Goal: Task Accomplishment & Management: Use online tool/utility

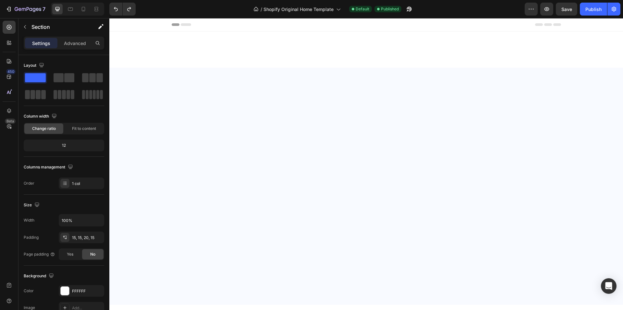
scroll to position [931, 0]
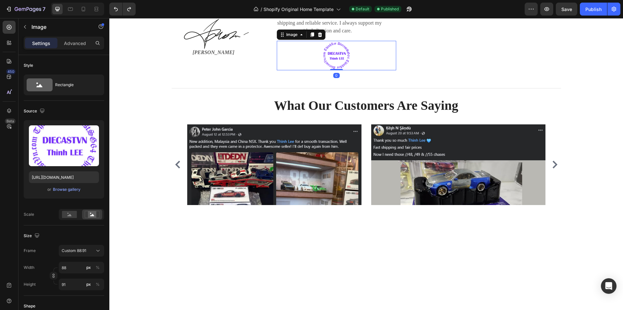
click at [325, 57] on img at bounding box center [336, 56] width 29 height 30
click at [71, 268] on input "88" at bounding box center [81, 268] width 45 height 12
type input "1"
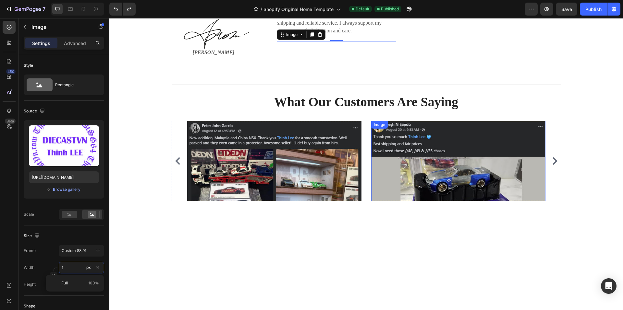
type input "12"
type input "120"
type input "124"
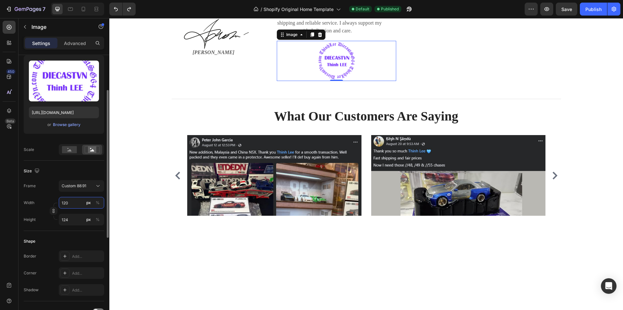
scroll to position [0, 0]
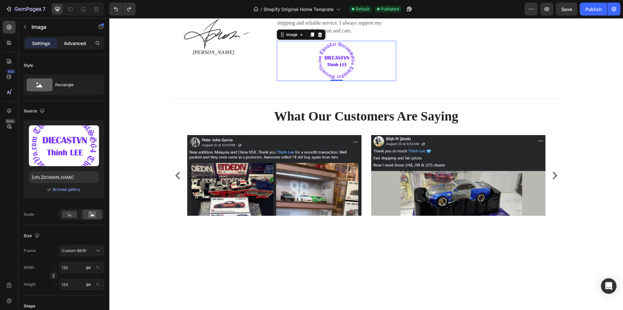
click at [78, 46] on p "Advanced" at bounding box center [75, 43] width 22 height 7
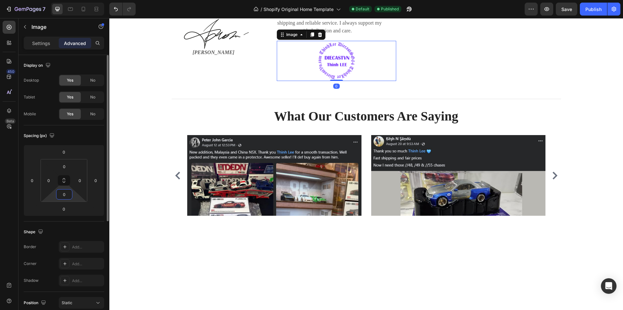
click at [67, 196] on input "0" at bounding box center [64, 195] width 13 height 10
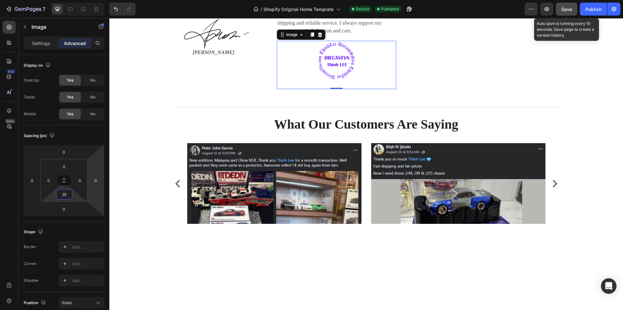
type input "25"
click at [564, 8] on span "Save" at bounding box center [566, 9] width 11 height 6
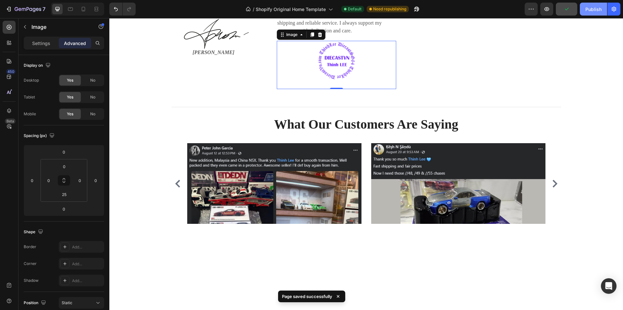
click at [594, 9] on div "Publish" at bounding box center [593, 9] width 16 height 7
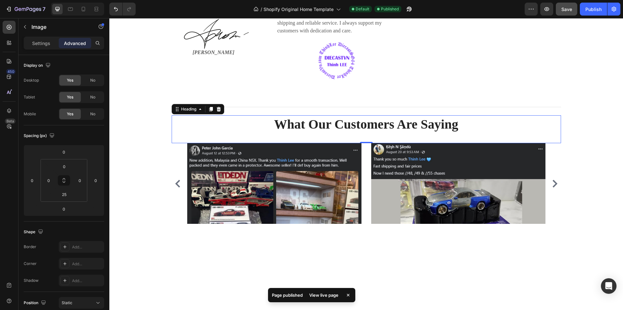
click at [345, 128] on p "What Our Customers Are Saying" at bounding box center [366, 124] width 388 height 17
click at [36, 41] on p "Settings" at bounding box center [41, 43] width 18 height 7
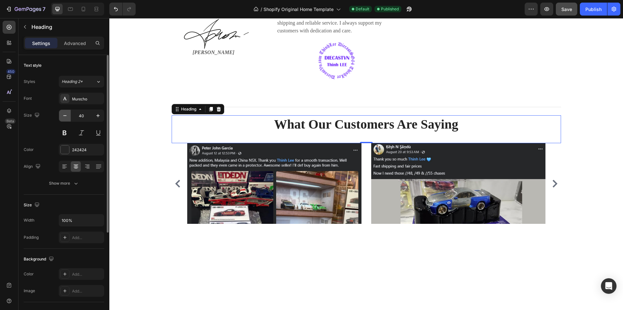
click at [64, 116] on icon "button" at bounding box center [65, 116] width 6 height 6
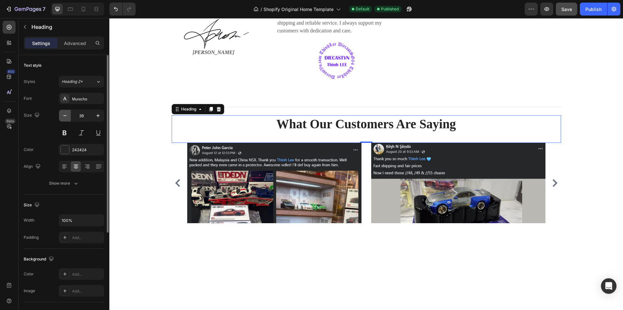
click at [64, 116] on icon "button" at bounding box center [65, 116] width 6 height 6
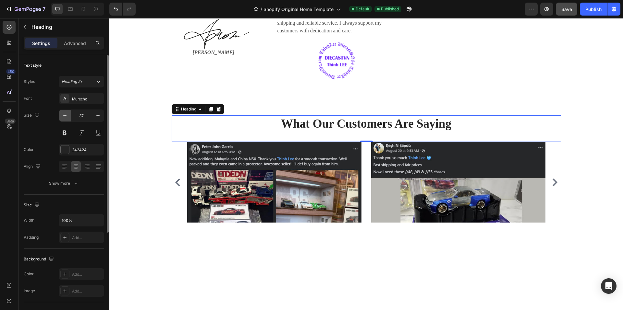
click at [64, 116] on icon "button" at bounding box center [65, 116] width 6 height 6
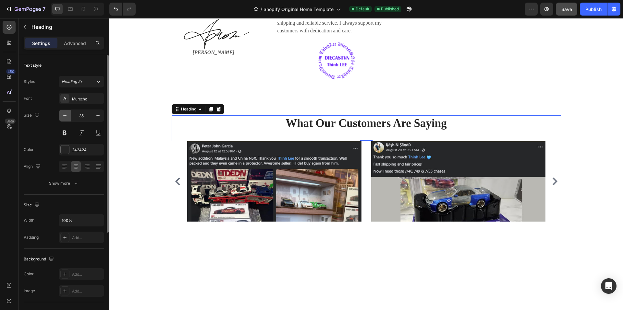
click at [64, 116] on icon "button" at bounding box center [65, 116] width 6 height 6
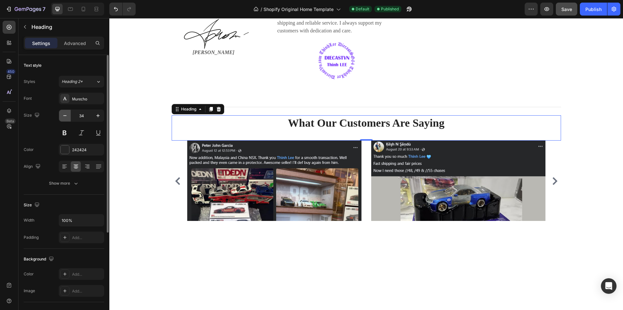
click at [64, 116] on icon "button" at bounding box center [65, 116] width 6 height 6
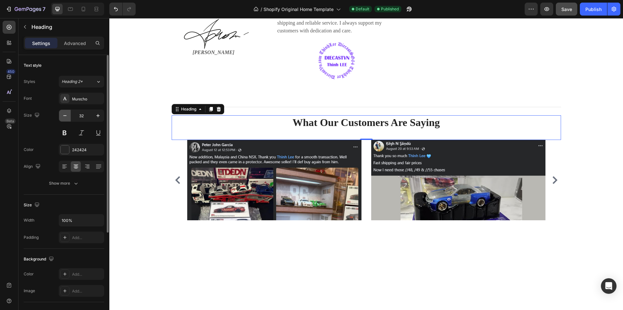
click at [64, 116] on icon "button" at bounding box center [65, 116] width 6 height 6
type input "30"
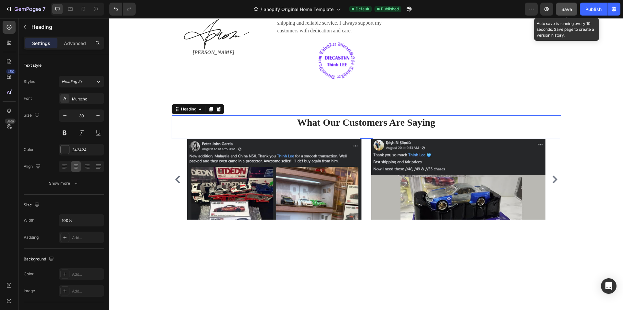
click at [566, 7] on span "Save" at bounding box center [566, 9] width 11 height 6
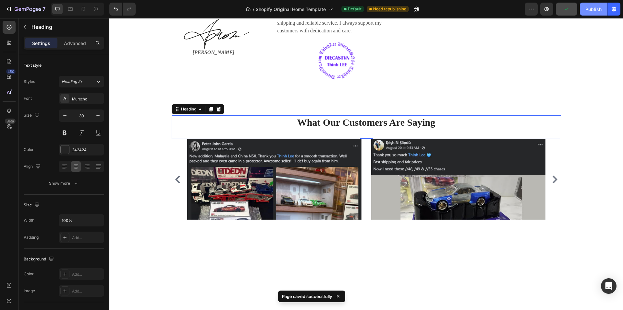
click at [595, 10] on div "Publish" at bounding box center [593, 9] width 16 height 7
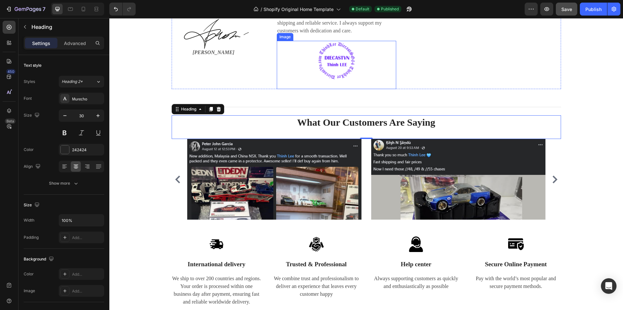
scroll to position [899, 0]
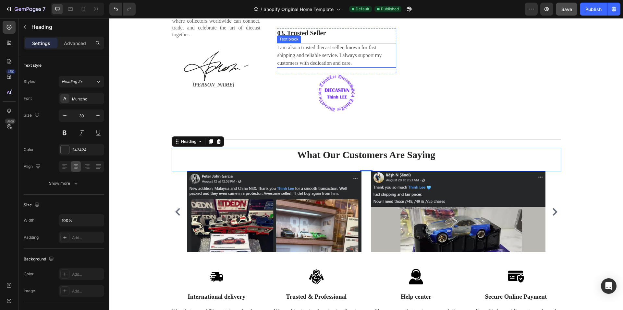
click at [338, 57] on p "I am also a trusted diecast seller, known for fast shipping and reliable servic…" at bounding box center [336, 55] width 118 height 23
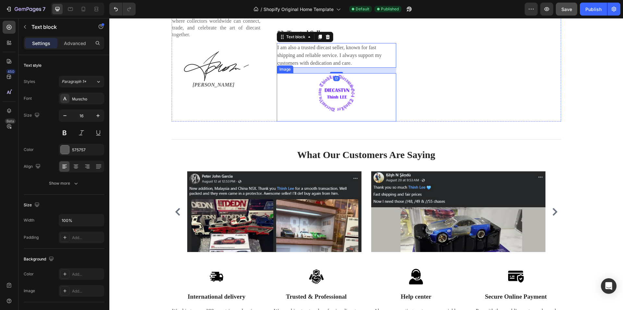
click at [338, 86] on img at bounding box center [336, 93] width 39 height 40
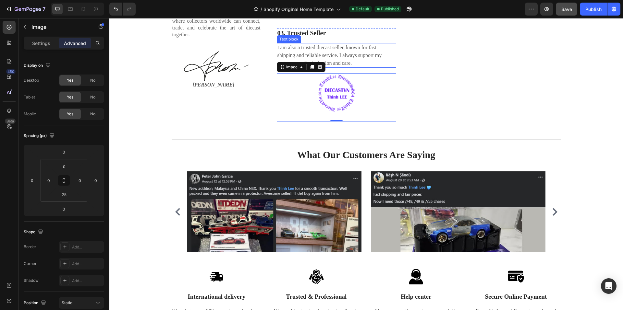
click at [352, 58] on p "I am also a trusted diecast seller, known for fast shipping and reliable servic…" at bounding box center [336, 55] width 118 height 23
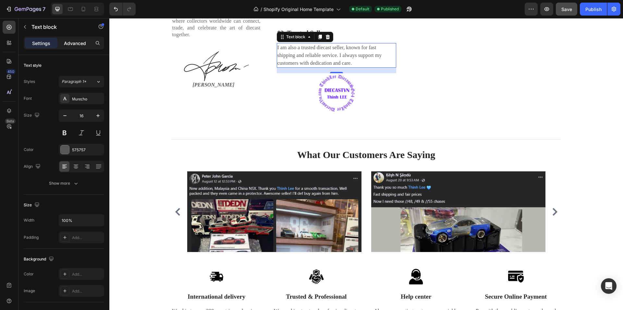
click at [67, 43] on p "Advanced" at bounding box center [75, 43] width 22 height 7
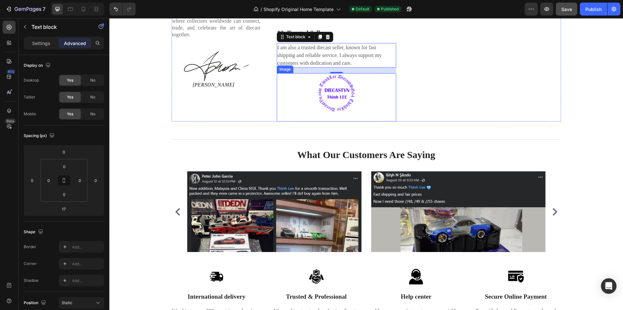
click at [345, 88] on img at bounding box center [336, 93] width 39 height 40
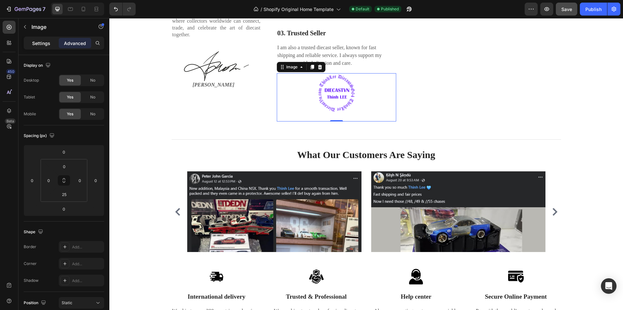
click at [43, 48] on div "Settings" at bounding box center [41, 43] width 32 height 10
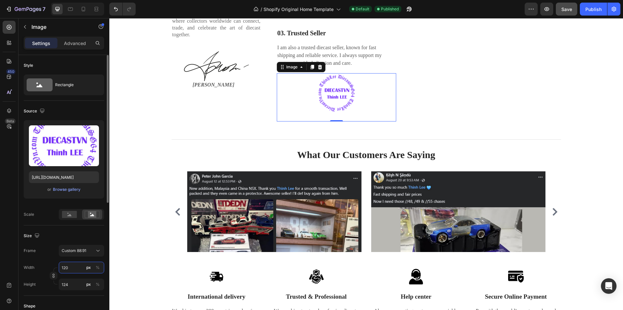
click at [67, 271] on input "120" at bounding box center [81, 268] width 45 height 12
type input "1"
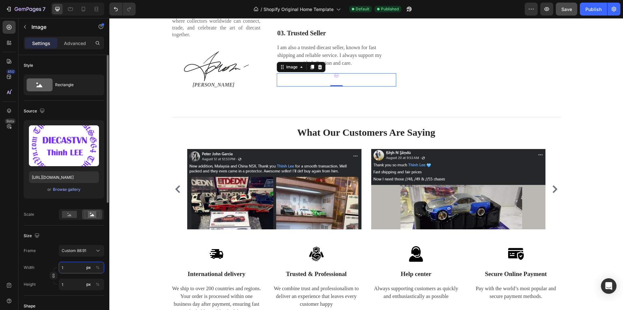
type input "15"
type input "16"
type input "150"
type input "155"
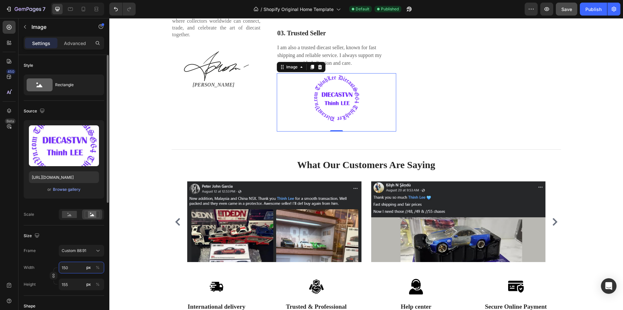
drag, startPoint x: 69, startPoint y: 268, endPoint x: 57, endPoint y: 270, distance: 12.6
click at [57, 270] on div "Width 150 px % Height 155 px %" at bounding box center [64, 276] width 80 height 29
type input "2"
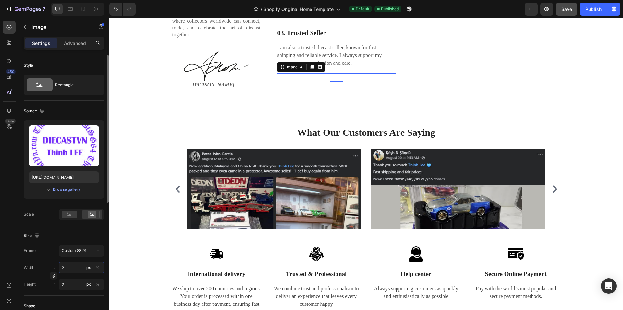
type input "20"
type input "21"
type input "200"
type input "207"
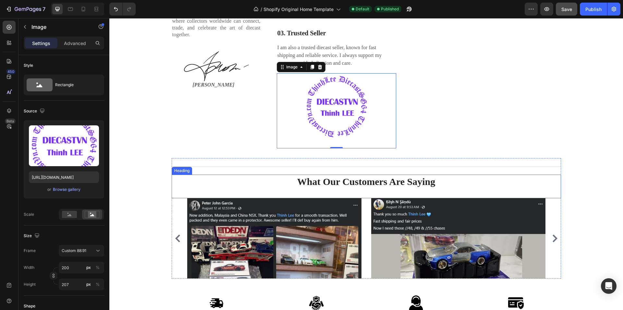
click at [403, 185] on p "What Our Customers Are Saying" at bounding box center [366, 182] width 388 height 13
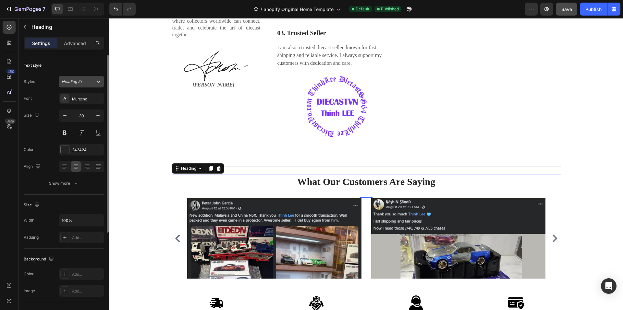
click at [83, 82] on div "Heading 2*" at bounding box center [75, 82] width 26 height 6
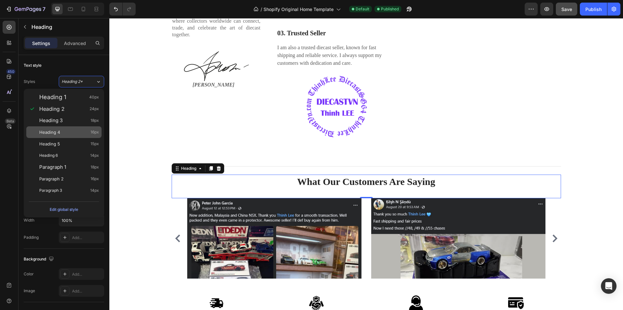
click at [72, 133] on div "Heading 4 16px" at bounding box center [69, 132] width 60 height 6
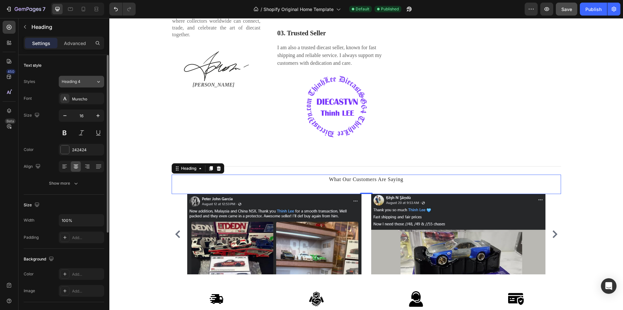
click at [86, 82] on div "Heading 4" at bounding box center [75, 82] width 26 height 6
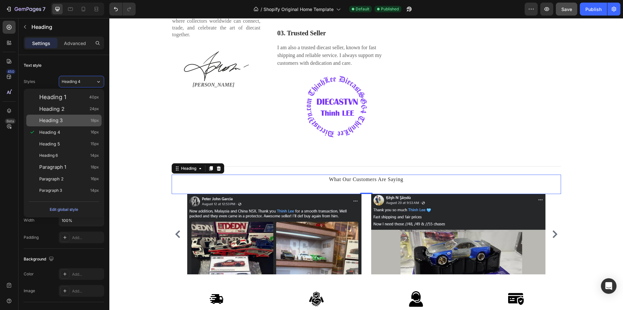
click at [72, 118] on div "Heading 3 18px" at bounding box center [69, 120] width 60 height 6
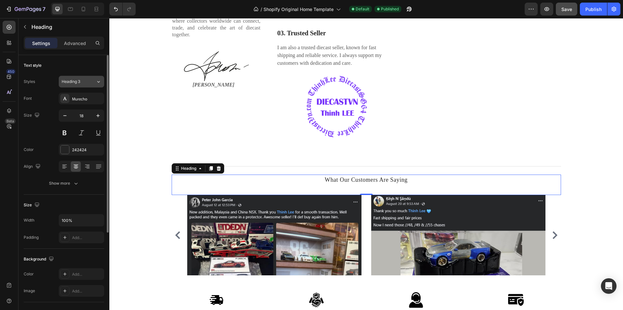
click at [88, 79] on div "Heading 3" at bounding box center [79, 82] width 34 height 6
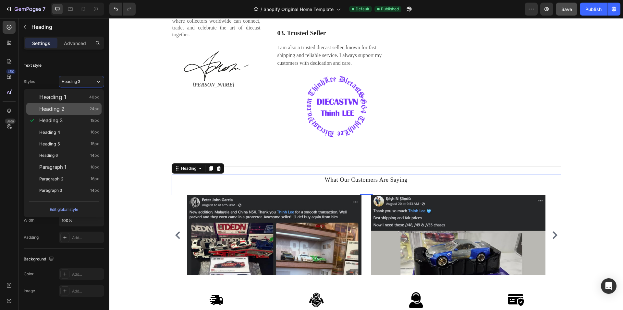
click at [70, 108] on div "Heading 2 24px" at bounding box center [69, 109] width 60 height 6
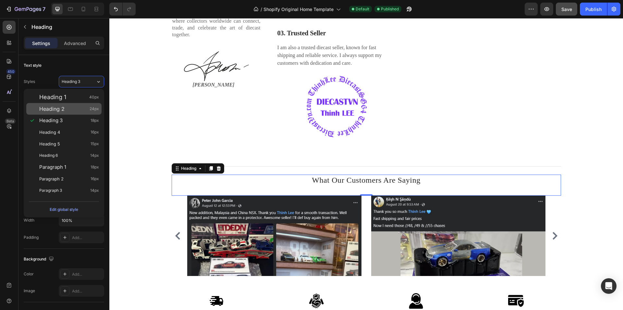
type input "24"
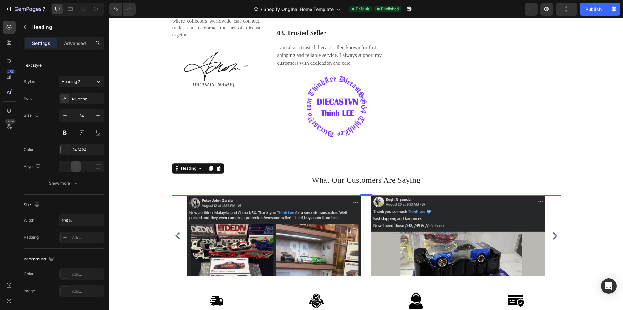
click at [369, 182] on p "What Our Customers Are Saying" at bounding box center [366, 181] width 388 height 10
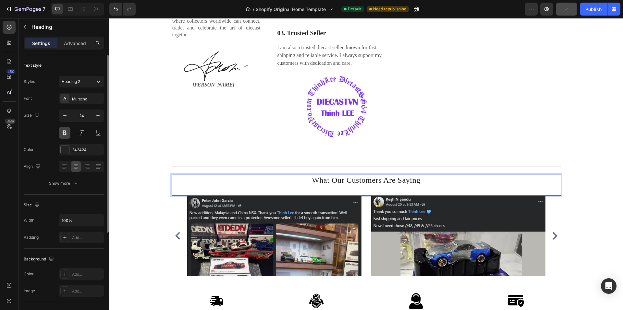
click at [67, 135] on button at bounding box center [65, 133] width 12 height 12
click at [96, 131] on button at bounding box center [98, 133] width 12 height 12
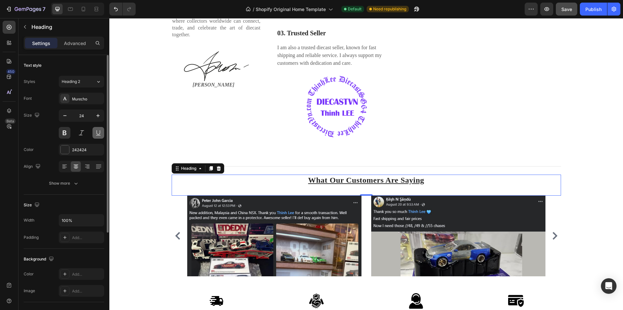
click at [96, 131] on button at bounding box center [98, 133] width 12 height 12
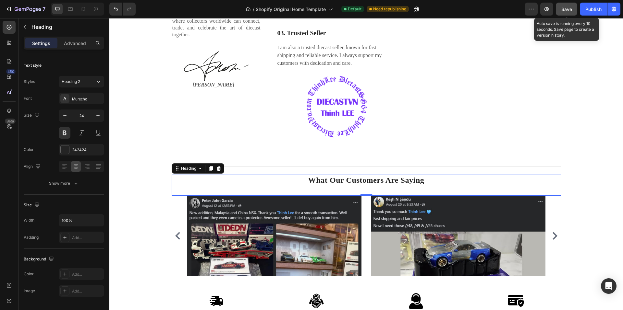
click at [563, 10] on span "Save" at bounding box center [566, 9] width 11 height 6
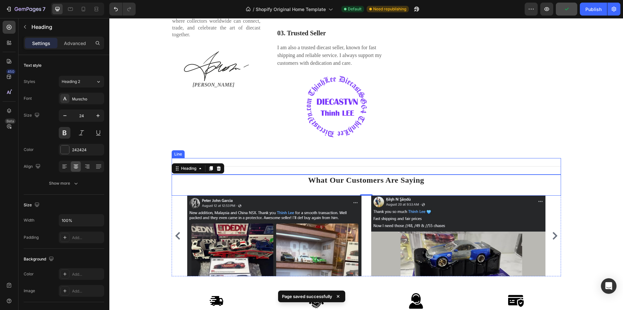
click at [290, 164] on div "Title Line" at bounding box center [366, 166] width 389 height 17
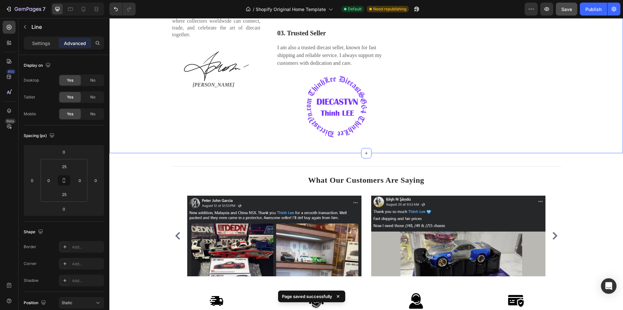
click at [336, 152] on div "Hi! I'm [PERSON_NAME] Heading As a lifelong diecast enthusiast, my journey bega…" at bounding box center [366, 13] width 514 height 282
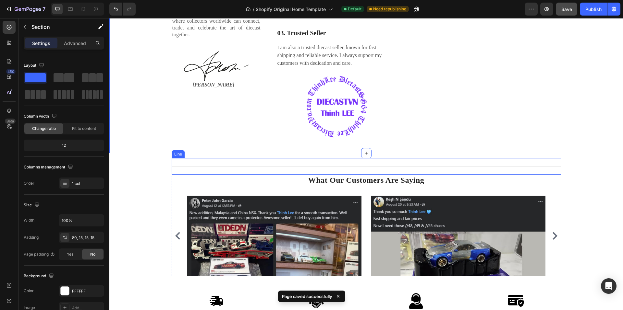
click at [332, 165] on div "Title Line" at bounding box center [366, 166] width 389 height 17
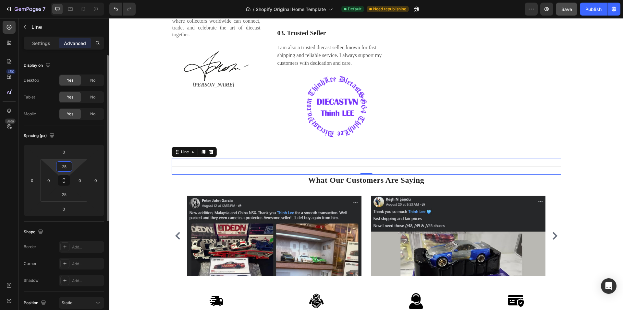
click at [69, 167] on input "25" at bounding box center [64, 167] width 13 height 10
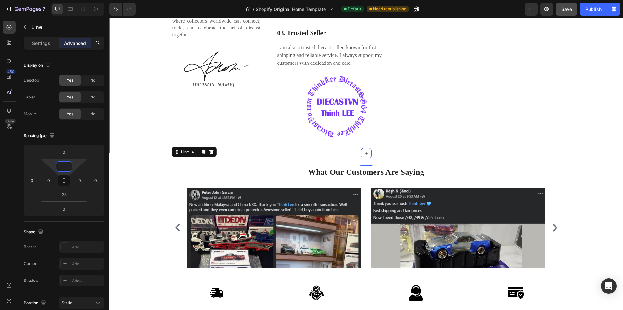
click at [592, 122] on div "Hi! I'm [PERSON_NAME] Heading As a lifelong diecast enthusiast, my journey bega…" at bounding box center [366, 22] width 504 height 251
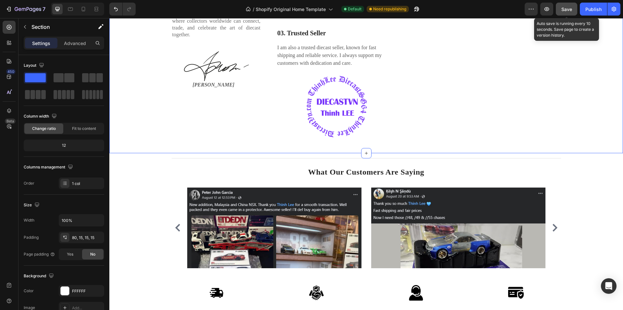
click at [567, 10] on span "Save" at bounding box center [566, 9] width 11 height 6
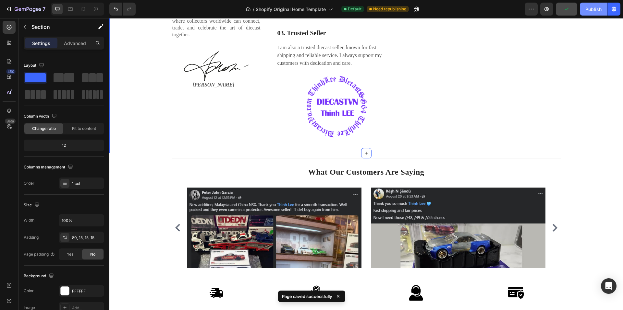
click at [588, 11] on div "Publish" at bounding box center [593, 9] width 16 height 7
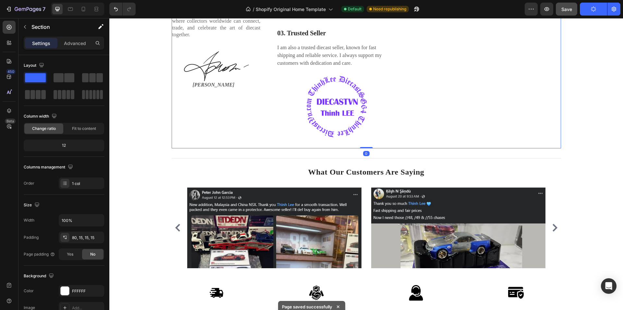
click at [459, 136] on div "Image" at bounding box center [486, 22] width 149 height 251
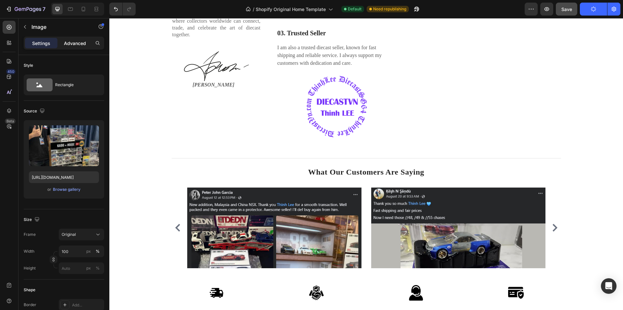
click at [71, 46] on p "Advanced" at bounding box center [75, 43] width 22 height 7
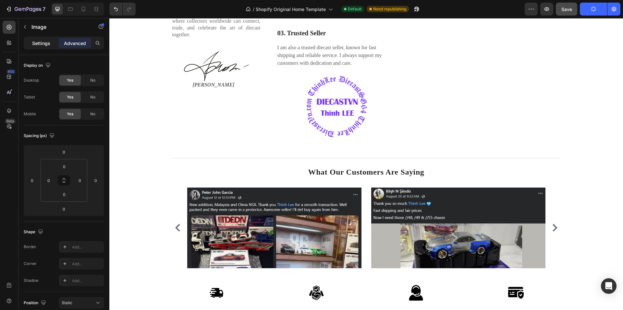
click at [32, 44] on p "Settings" at bounding box center [41, 43] width 18 height 7
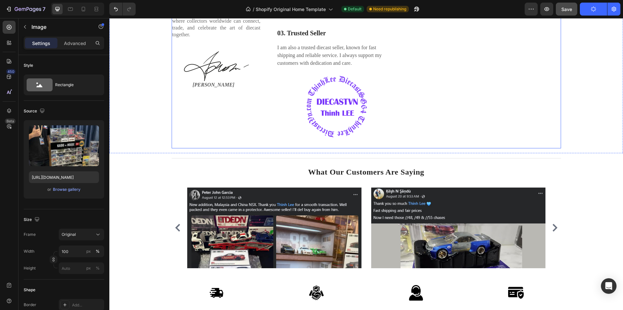
click at [446, 137] on div "Image 0" at bounding box center [486, 22] width 149 height 251
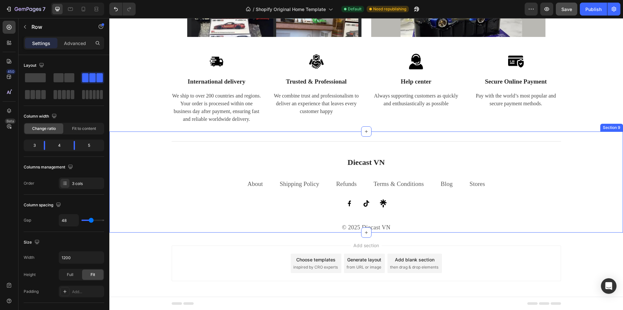
scroll to position [1131, 0]
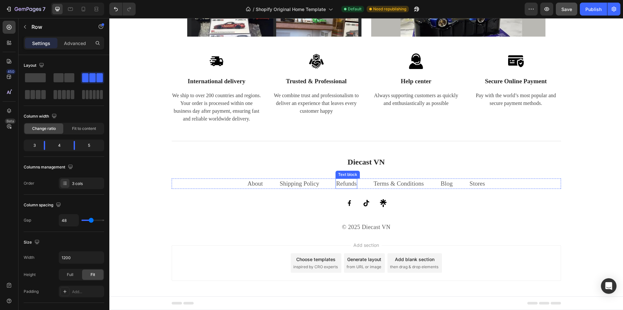
click at [346, 182] on link "Refunds" at bounding box center [346, 183] width 20 height 7
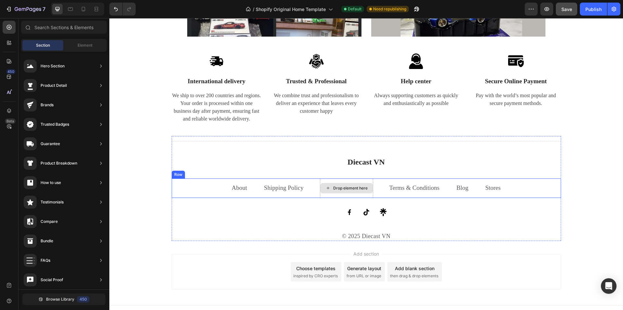
click at [353, 181] on div "Drop element here" at bounding box center [346, 188] width 53 height 19
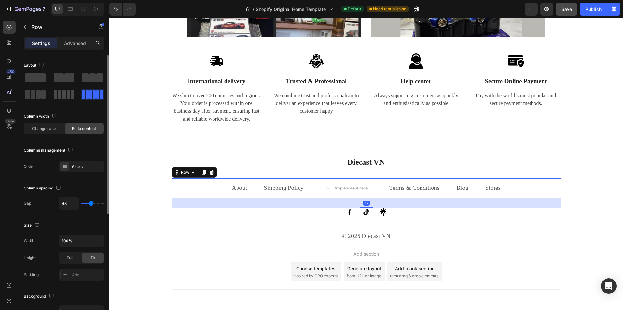
click at [63, 94] on span at bounding box center [64, 94] width 4 height 9
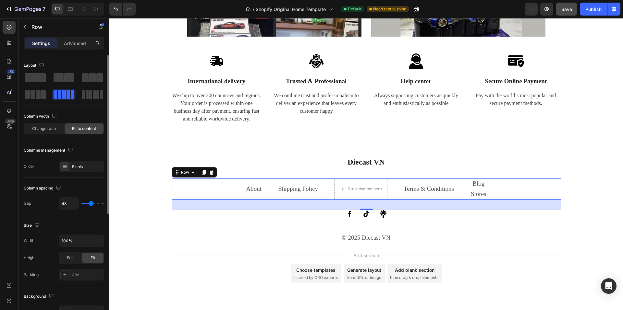
click at [71, 94] on span at bounding box center [73, 94] width 4 height 9
click at [365, 194] on div "Drop element here" at bounding box center [360, 189] width 53 height 10
click at [364, 183] on div "Drop element here" at bounding box center [360, 189] width 53 height 21
click at [336, 189] on div "Drop element here" at bounding box center [360, 189] width 53 height 10
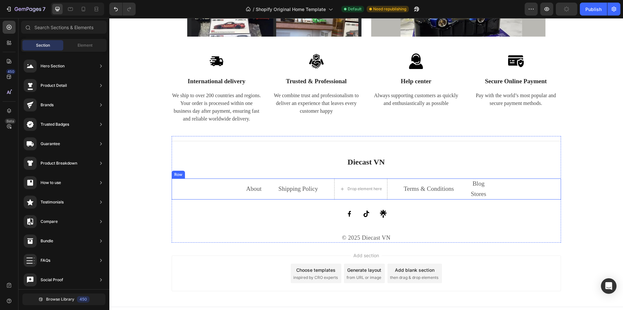
click at [238, 190] on div "About Text block Shipping Policy Text block Drop element here Terms & Condition…" at bounding box center [366, 189] width 389 height 21
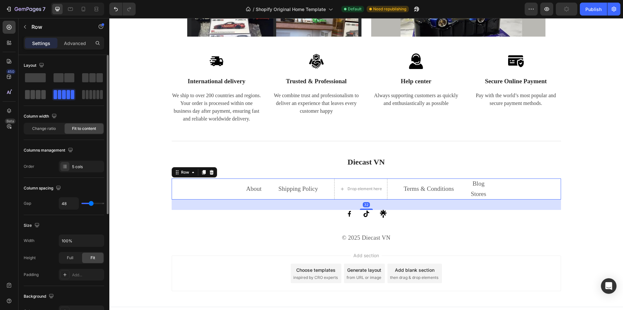
click at [52, 98] on div at bounding box center [63, 95] width 23 height 12
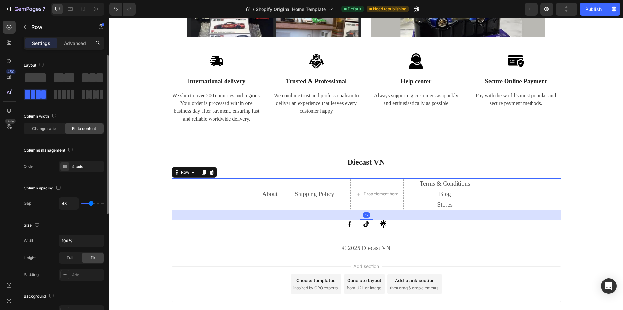
click at [41, 98] on span at bounding box center [43, 94] width 5 height 9
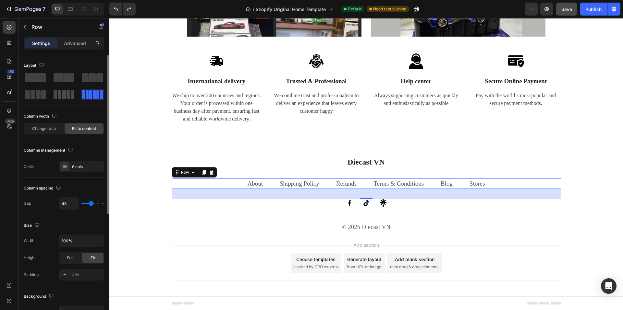
click at [66, 96] on span at bounding box center [64, 94] width 4 height 9
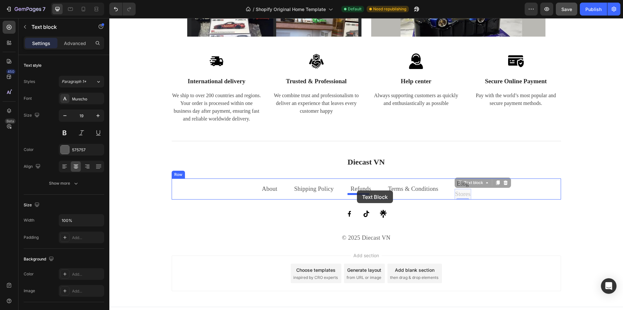
drag, startPoint x: 463, startPoint y: 195, endPoint x: 357, endPoint y: 191, distance: 106.2
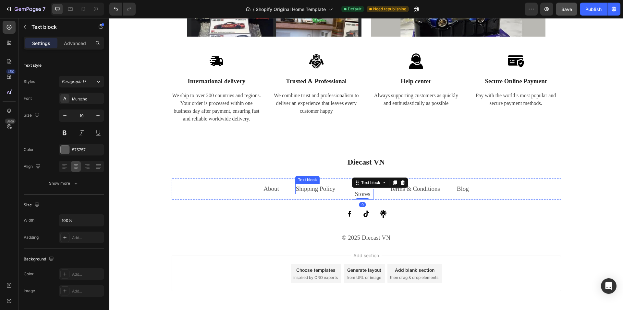
click at [325, 189] on link "Shipping Policy" at bounding box center [316, 189] width 40 height 7
click at [352, 184] on link "Refunds" at bounding box center [362, 183] width 20 height 7
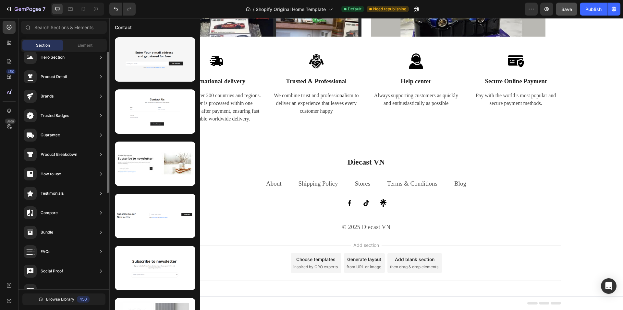
scroll to position [0, 0]
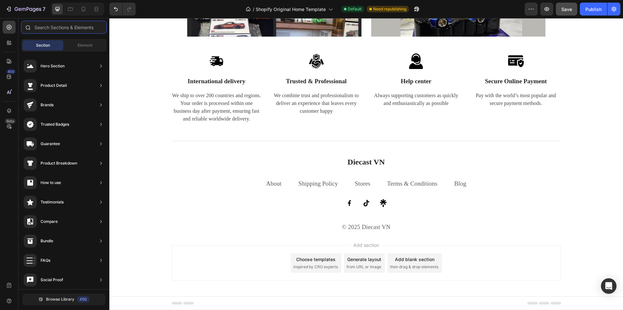
click at [39, 30] on input "text" at bounding box center [64, 27] width 86 height 13
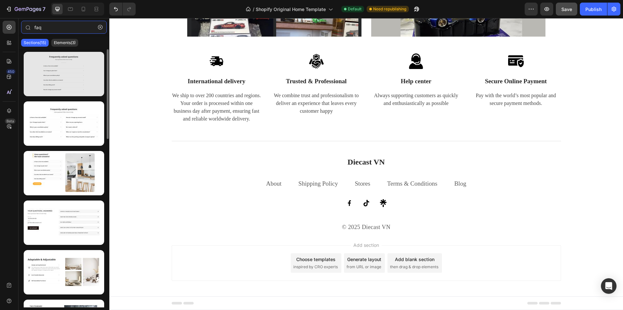
type input "faq"
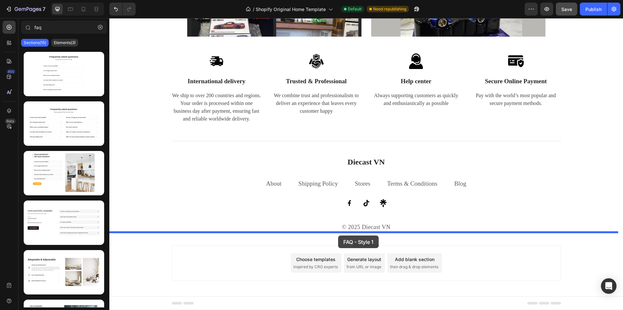
drag, startPoint x: 171, startPoint y: 96, endPoint x: 338, endPoint y: 236, distance: 218.1
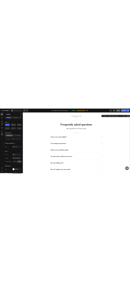
scroll to position [1322, 0]
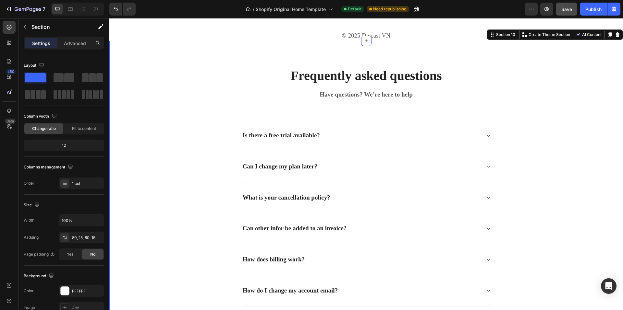
click at [296, 50] on div "Frequently asked questions Heading Have questions? We’re here to help Text bloc…" at bounding box center [366, 187] width 514 height 292
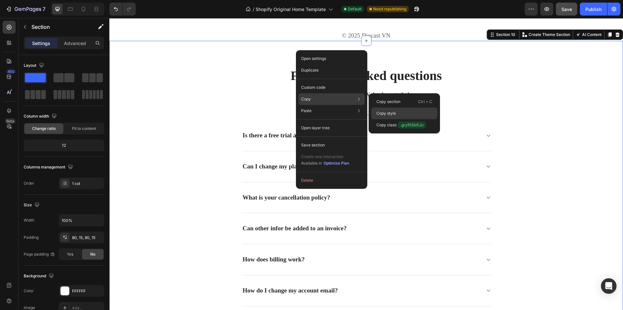
click at [395, 112] on p "Copy style" at bounding box center [385, 114] width 19 height 6
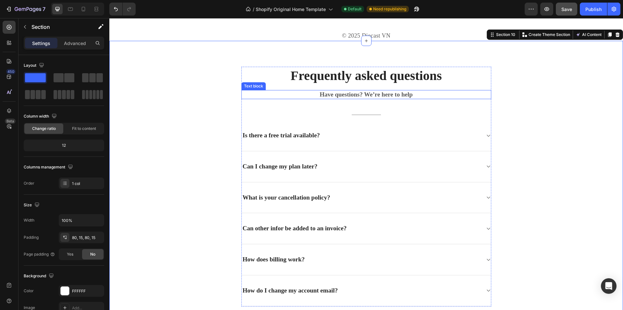
click at [269, 91] on p "Have questions? We’re here to help" at bounding box center [366, 95] width 249 height 8
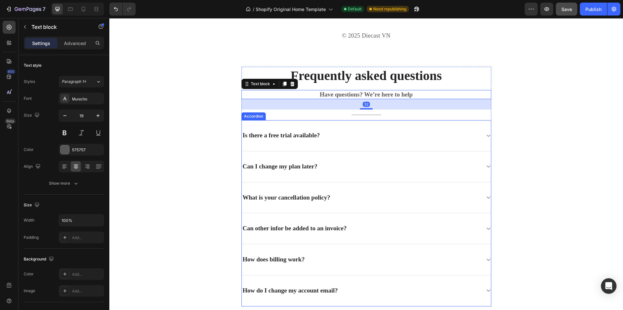
click at [244, 135] on div "Is there a free trial available?" at bounding box center [281, 136] width 79 height 10
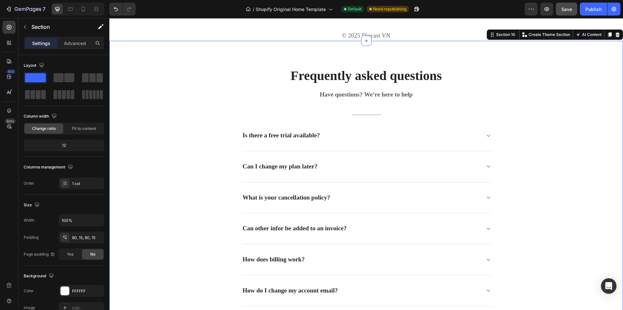
click at [221, 132] on div "Frequently asked questions Heading Have questions? We’re here to help Text bloc…" at bounding box center [366, 187] width 504 height 240
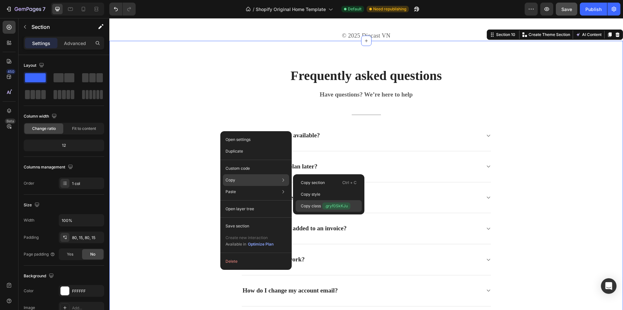
click at [313, 206] on p "Copy class .gryf0SkKJu" at bounding box center [326, 206] width 50 height 7
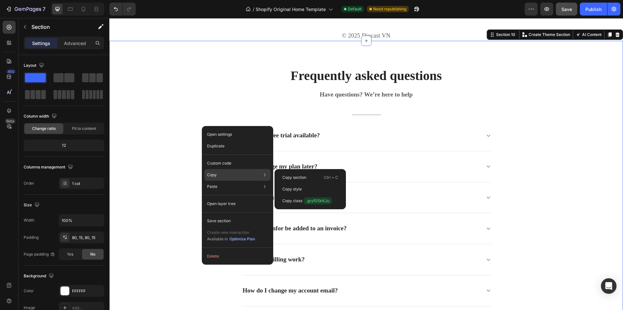
click at [242, 171] on div "Copy Copy section Ctrl + C Copy style Copy class .gryf0SkKJu" at bounding box center [237, 175] width 66 height 12
click at [308, 184] on div "Copy section Ctrl + C" at bounding box center [310, 190] width 66 height 12
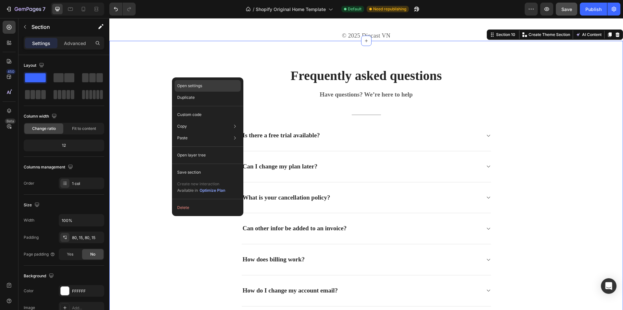
click at [207, 83] on div "Open settings" at bounding box center [208, 86] width 66 height 12
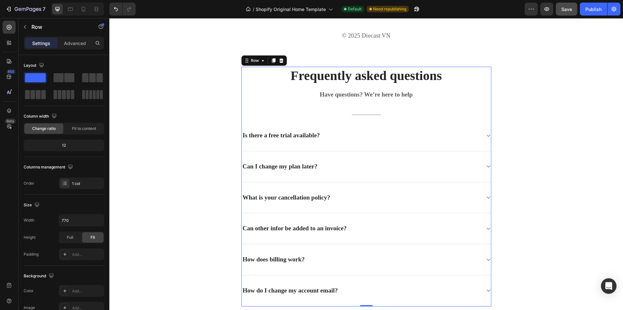
click at [268, 106] on div "Frequently asked questions Heading Have questions? We’re here to help Text bloc…" at bounding box center [366, 187] width 250 height 240
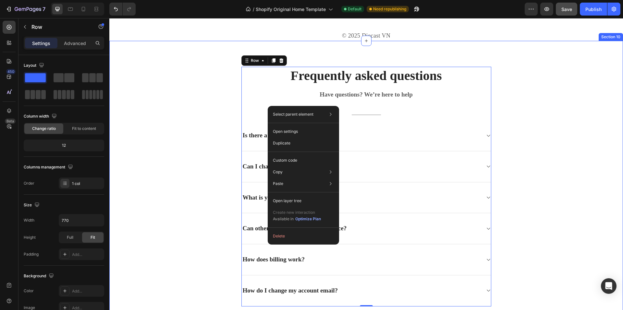
click at [185, 122] on div "Frequently asked questions Heading Have questions? We’re here to help Text bloc…" at bounding box center [366, 187] width 504 height 240
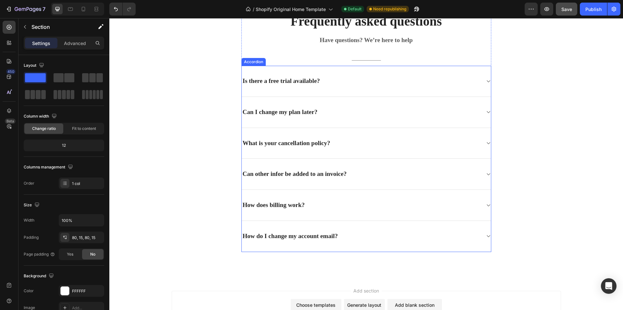
scroll to position [1182, 0]
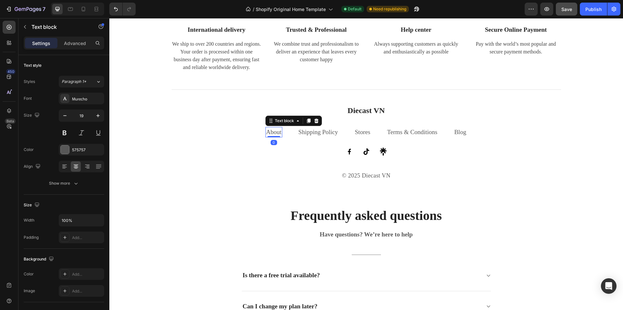
click at [273, 133] on link "About" at bounding box center [274, 132] width 16 height 7
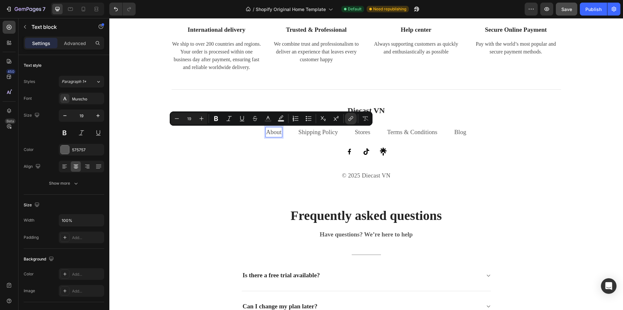
click at [279, 132] on link "About" at bounding box center [274, 132] width 16 height 7
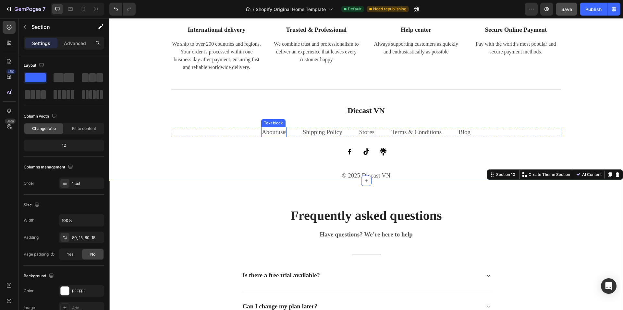
click at [273, 132] on link "About" at bounding box center [270, 132] width 16 height 7
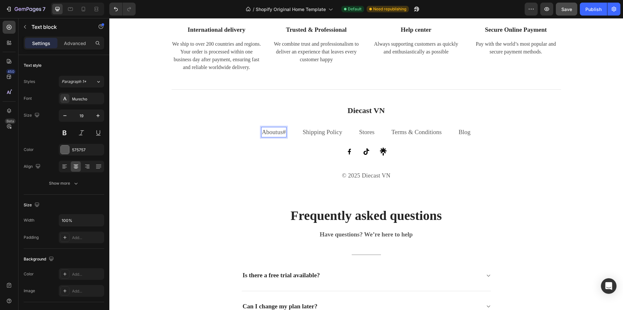
click at [273, 132] on link "About" at bounding box center [270, 132] width 16 height 7
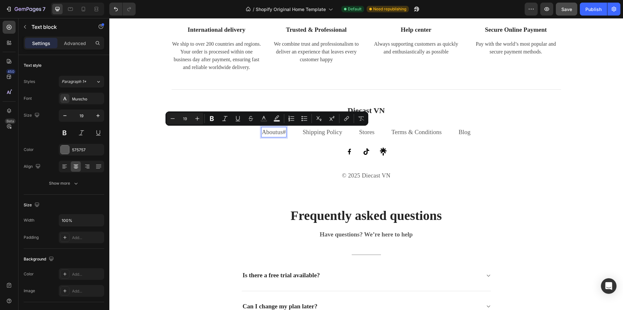
click at [283, 132] on link "#" at bounding box center [284, 132] width 3 height 7
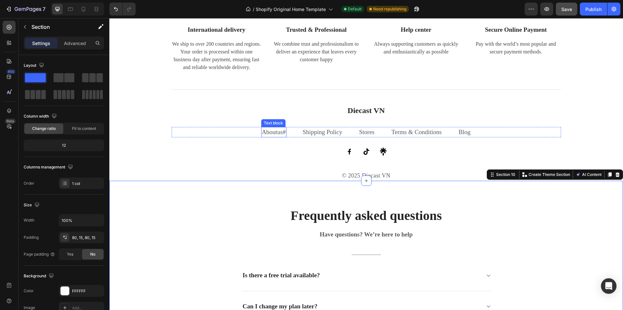
click at [273, 133] on link "About" at bounding box center [270, 132] width 16 height 7
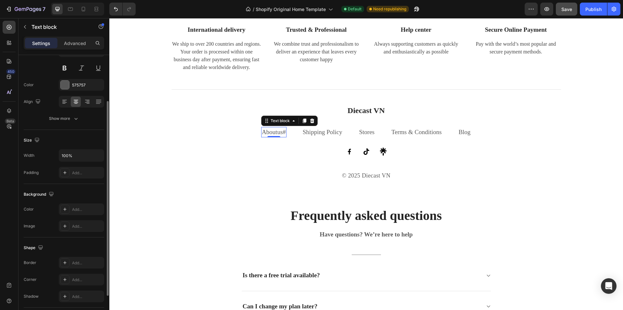
scroll to position [0, 0]
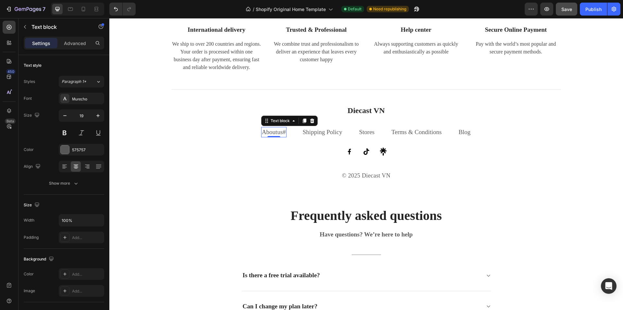
click at [278, 133] on p "About us #" at bounding box center [274, 132] width 24 height 9
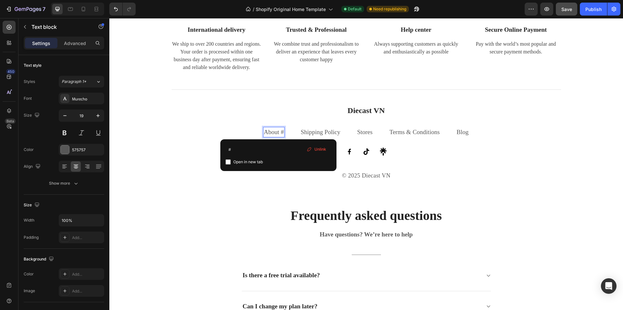
click at [322, 152] on span "Unlink" at bounding box center [320, 150] width 12 height 6
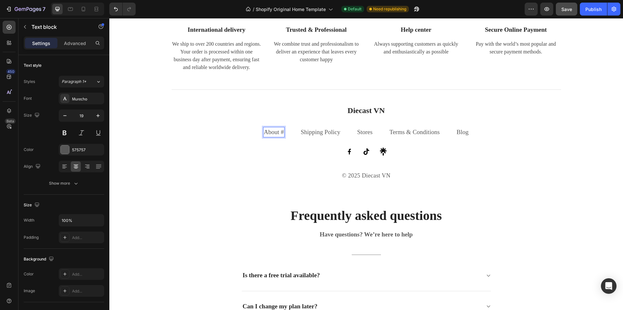
click at [281, 133] on link "#" at bounding box center [282, 132] width 3 height 7
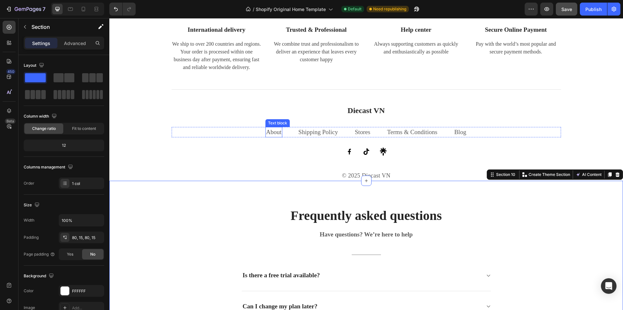
click at [273, 131] on link "About" at bounding box center [274, 132] width 16 height 7
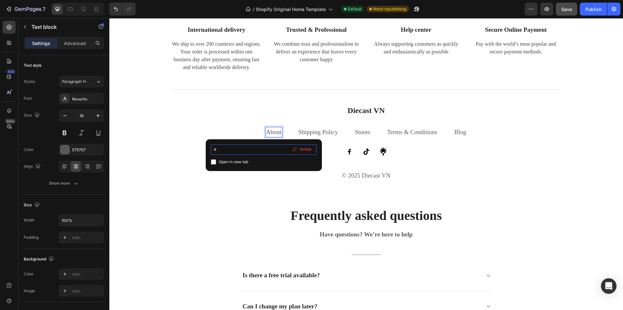
click at [256, 148] on input "#" at bounding box center [264, 150] width 106 height 10
click at [305, 148] on span "Unlink" at bounding box center [306, 150] width 12 height 6
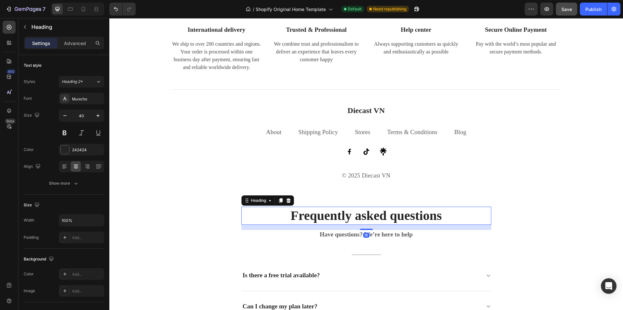
drag, startPoint x: 255, startPoint y: 207, endPoint x: 266, endPoint y: 152, distance: 56.2
click at [256, 207] on div "Frequently asked questions Heading 16" at bounding box center [366, 216] width 250 height 18
click at [273, 133] on p "About" at bounding box center [274, 132] width 16 height 9
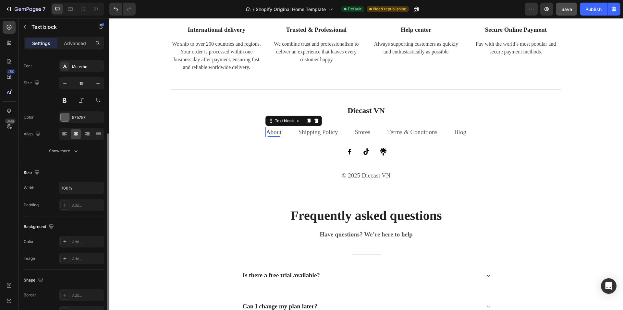
scroll to position [111, 0]
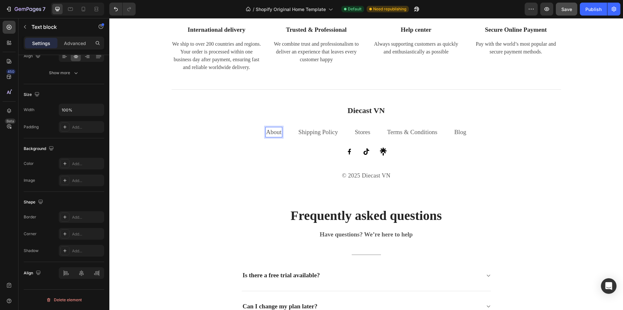
click at [272, 130] on p "About" at bounding box center [274, 132] width 16 height 9
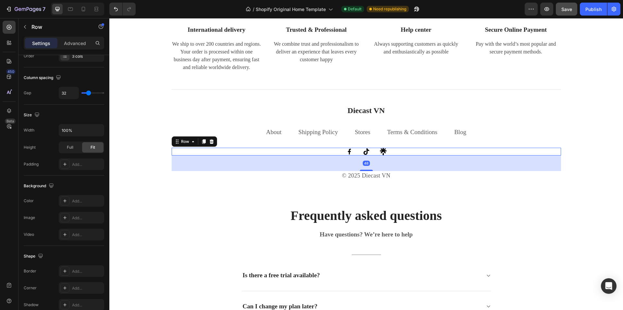
click at [267, 150] on div "Image Image Image Row 48" at bounding box center [366, 152] width 389 height 8
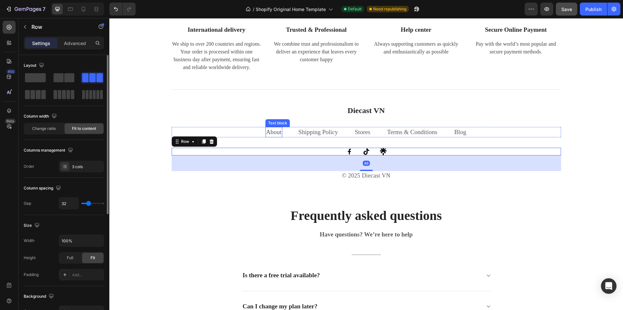
click at [271, 133] on p "About" at bounding box center [274, 132] width 16 height 9
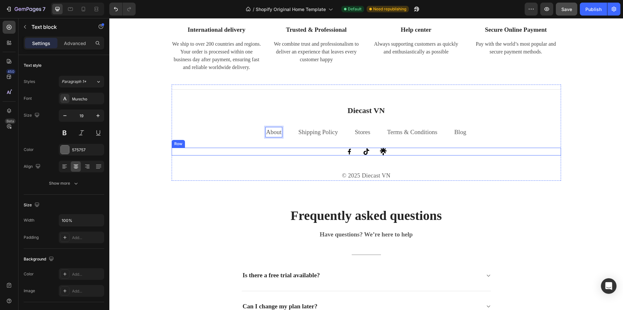
click at [249, 151] on div "Image Image Image Row" at bounding box center [366, 152] width 389 height 8
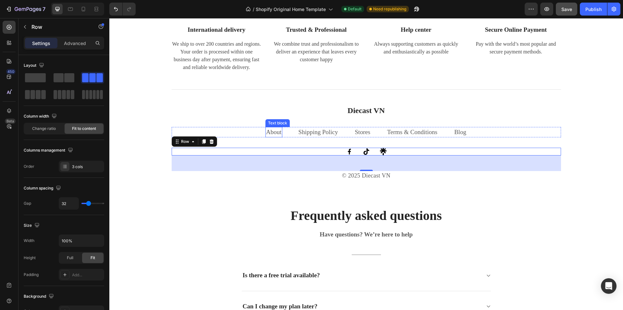
click at [273, 131] on p "About" at bounding box center [274, 132] width 16 height 9
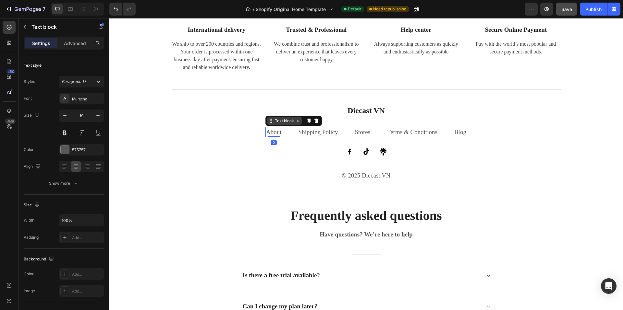
click at [287, 120] on div "Text block" at bounding box center [284, 121] width 22 height 6
click at [274, 134] on p "About us #" at bounding box center [274, 132] width 24 height 9
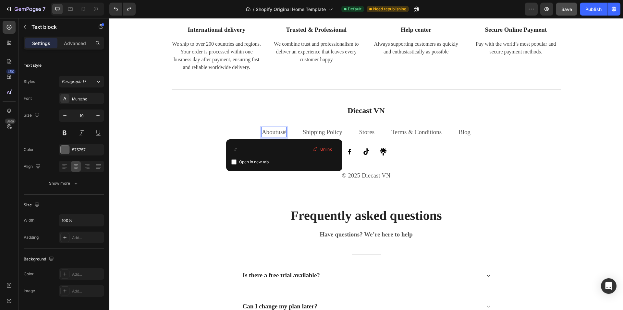
click at [284, 132] on div "About us #" at bounding box center [273, 132] width 25 height 11
click at [249, 163] on span "Open in new tab" at bounding box center [254, 162] width 30 height 8
checkbox input "true"
click at [290, 149] on input "#" at bounding box center [284, 150] width 106 height 10
type input "#Aboutus"
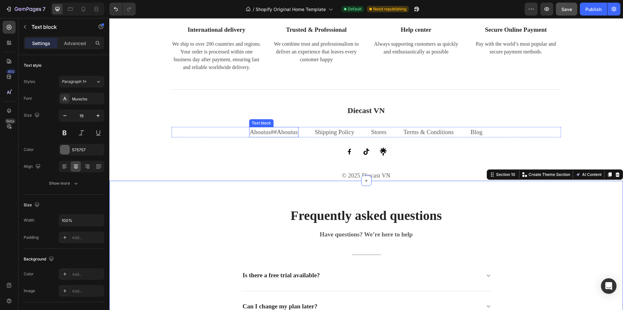
click at [272, 132] on link "#" at bounding box center [272, 132] width 3 height 7
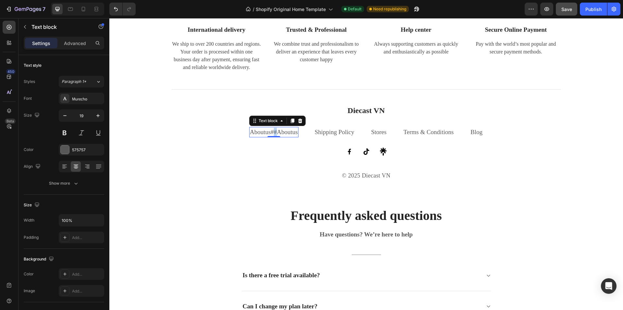
click at [272, 132] on link "#" at bounding box center [272, 132] width 3 height 7
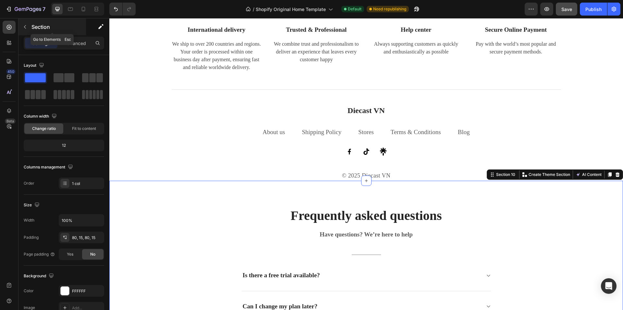
click at [22, 27] on icon "button" at bounding box center [24, 26] width 5 height 5
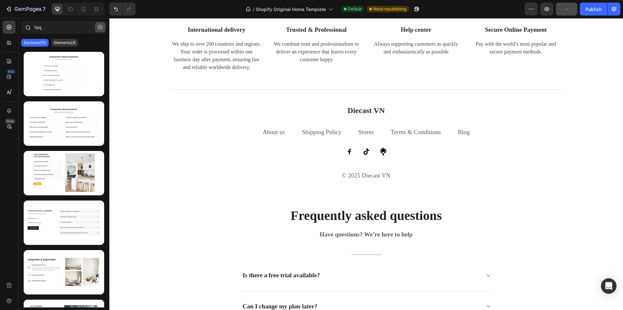
click at [99, 26] on icon "button" at bounding box center [100, 27] width 5 height 5
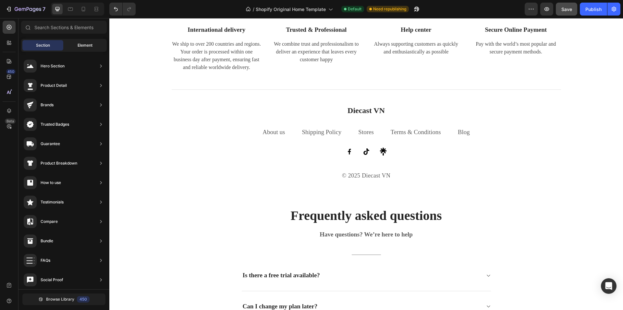
click at [88, 45] on span "Element" at bounding box center [85, 46] width 15 height 6
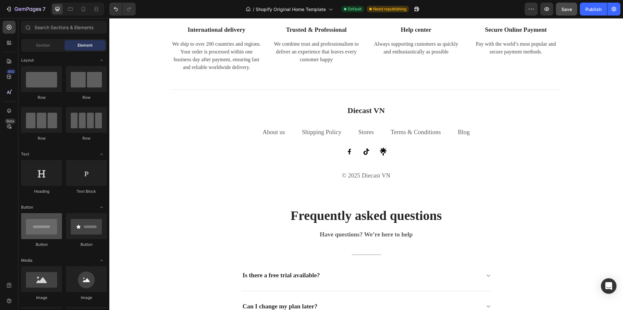
click at [51, 229] on div at bounding box center [41, 226] width 41 height 26
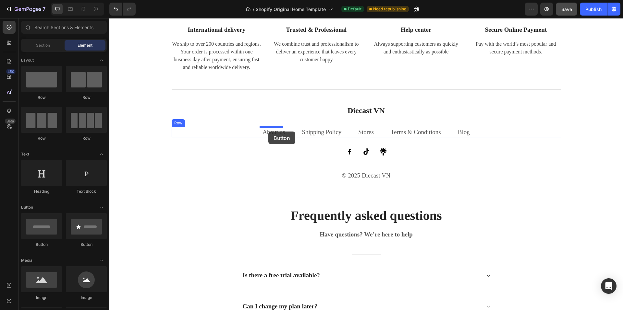
drag, startPoint x: 145, startPoint y: 249, endPoint x: 268, endPoint y: 132, distance: 170.1
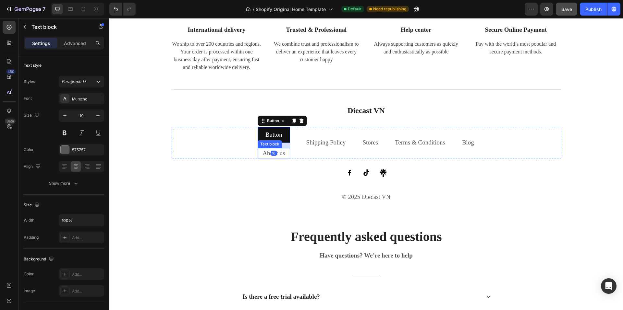
click at [267, 153] on p "About us" at bounding box center [273, 153] width 31 height 9
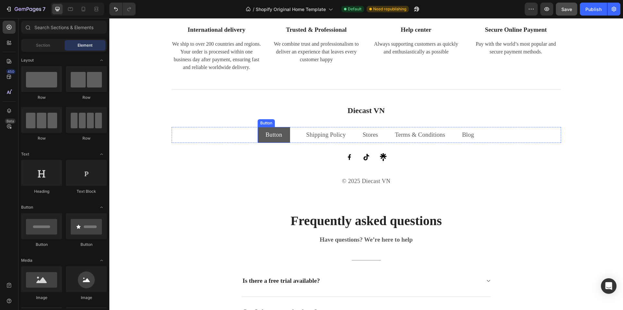
click at [260, 132] on button "Button" at bounding box center [274, 135] width 32 height 16
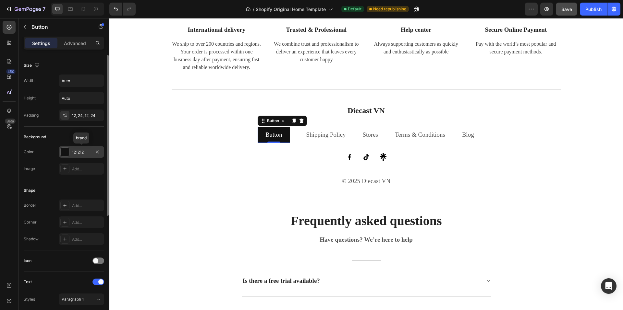
click at [77, 153] on div "121212" at bounding box center [81, 153] width 19 height 6
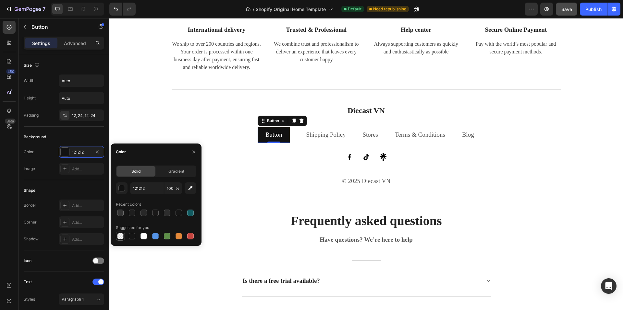
click at [121, 235] on div at bounding box center [120, 236] width 6 height 6
type input "000000"
type input "0"
click at [132, 234] on div at bounding box center [132, 236] width 6 height 6
type input "151515"
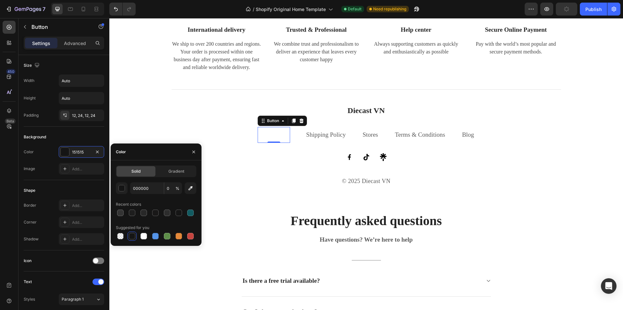
type input "100"
click at [144, 233] on div at bounding box center [143, 236] width 6 height 6
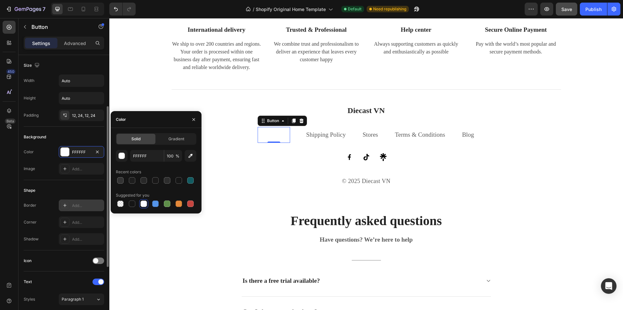
scroll to position [130, 0]
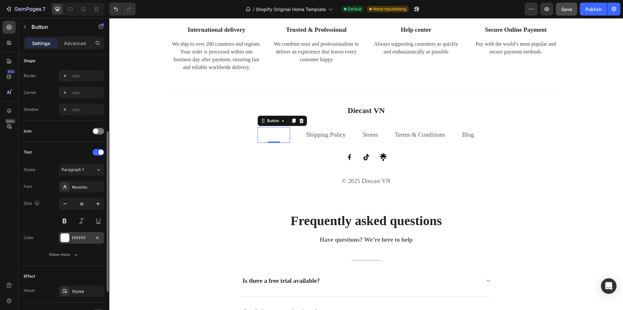
click at [80, 235] on div "FFFFFF" at bounding box center [81, 238] width 45 height 12
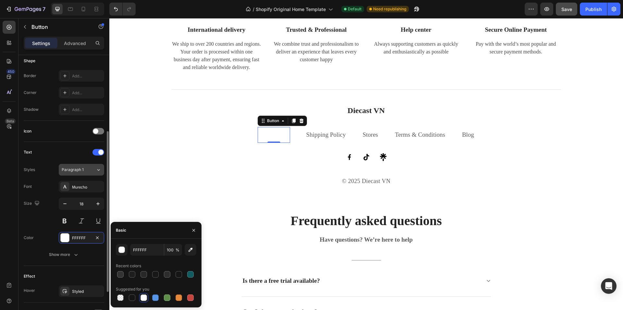
scroll to position [32, 0]
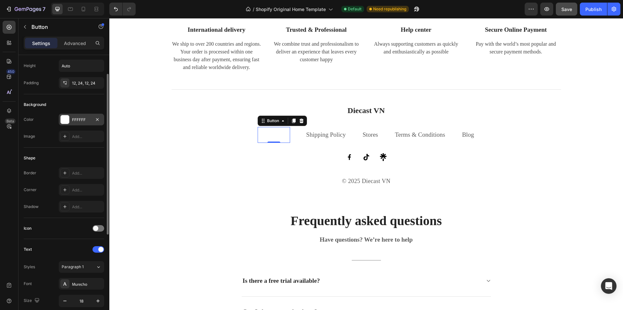
click at [77, 118] on div "FFFFFF" at bounding box center [81, 120] width 19 height 6
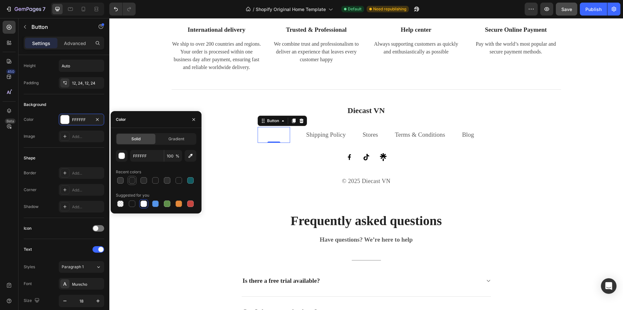
click at [133, 181] on div at bounding box center [132, 180] width 6 height 6
click at [121, 181] on div at bounding box center [120, 180] width 6 height 6
click at [129, 179] on div at bounding box center [132, 180] width 6 height 6
type input "1E1E1E"
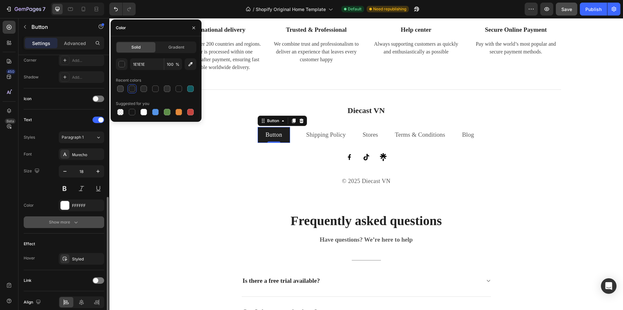
scroll to position [191, 0]
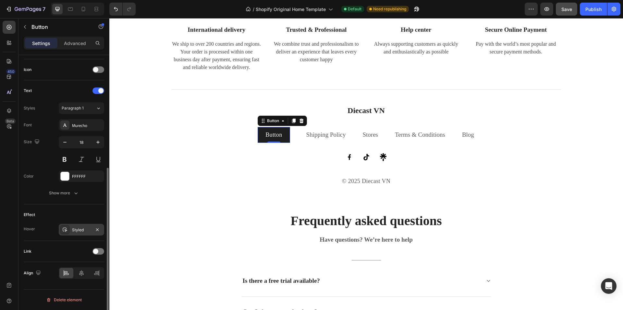
click at [82, 230] on div "Styled" at bounding box center [81, 230] width 19 height 6
click at [76, 197] on button "Show more" at bounding box center [64, 194] width 80 height 12
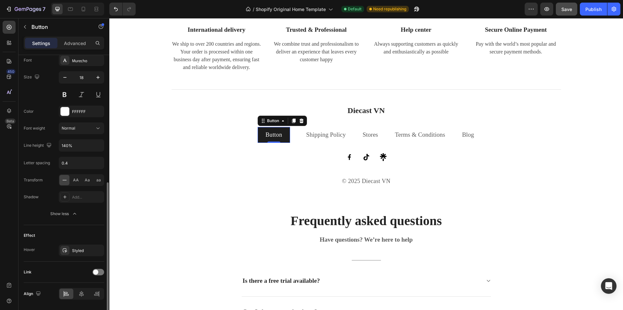
scroll to position [277, 0]
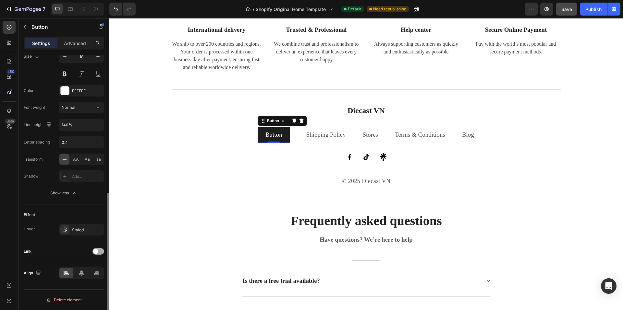
click at [96, 250] on span at bounding box center [95, 251] width 5 height 5
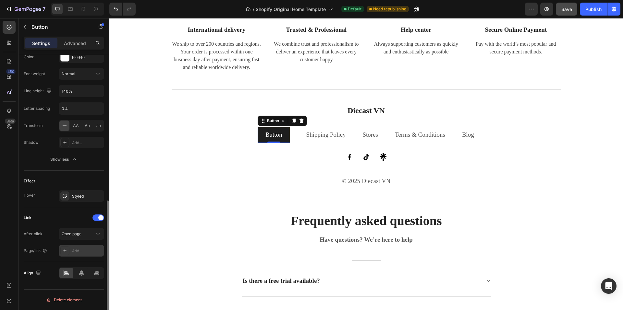
click at [84, 253] on div "Add..." at bounding box center [87, 252] width 30 height 6
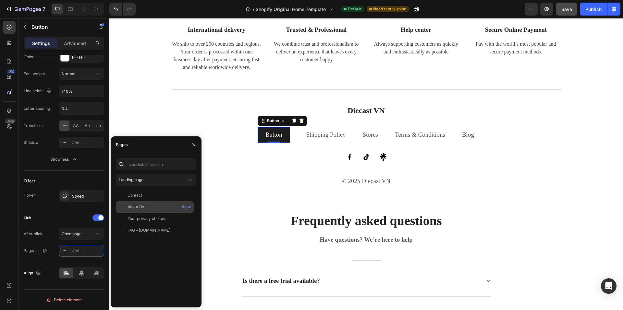
click at [139, 208] on div "About Us" at bounding box center [136, 207] width 17 height 6
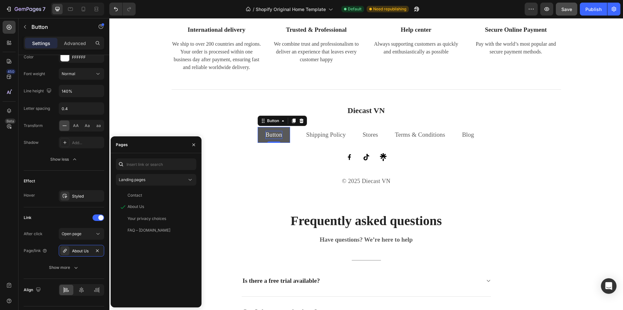
click at [270, 138] on p "Button" at bounding box center [273, 135] width 17 height 8
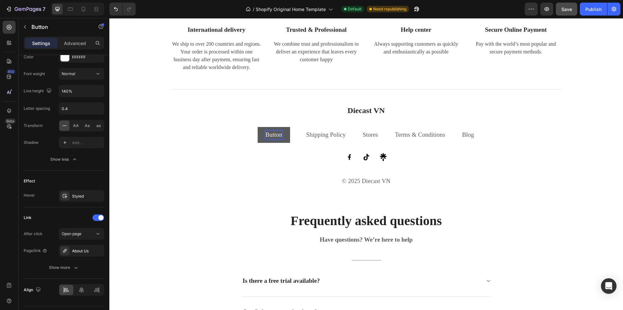
click at [270, 136] on p "Button" at bounding box center [273, 135] width 17 height 8
click at [245, 160] on div "Image Image Image Row" at bounding box center [366, 157] width 389 height 8
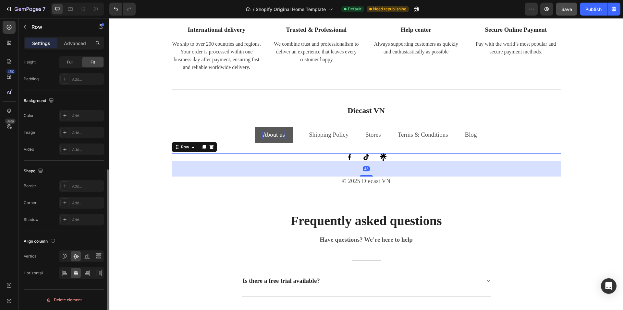
scroll to position [0, 0]
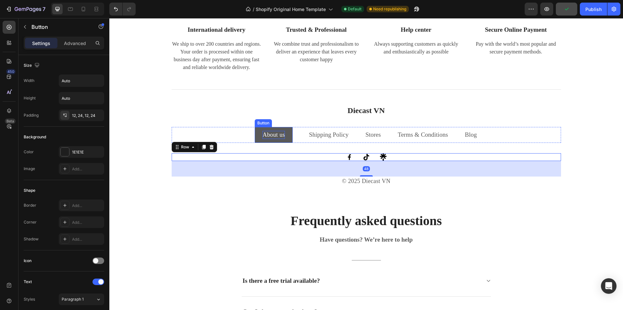
click at [255, 132] on link "About us" at bounding box center [274, 135] width 38 height 16
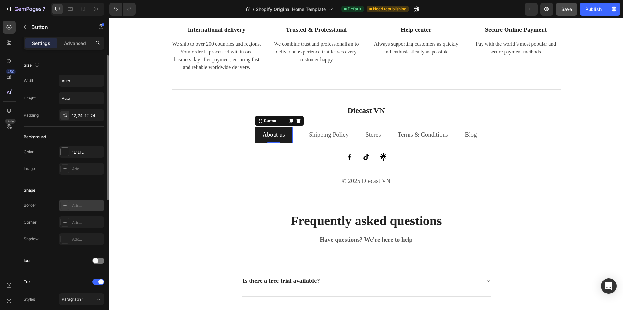
click at [84, 205] on div "Add..." at bounding box center [87, 206] width 30 height 6
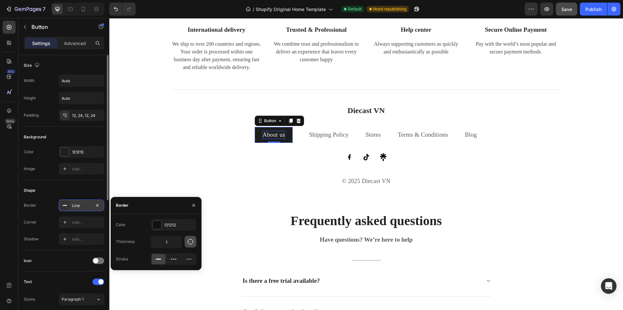
click at [191, 243] on icon "button" at bounding box center [190, 242] width 6 height 6
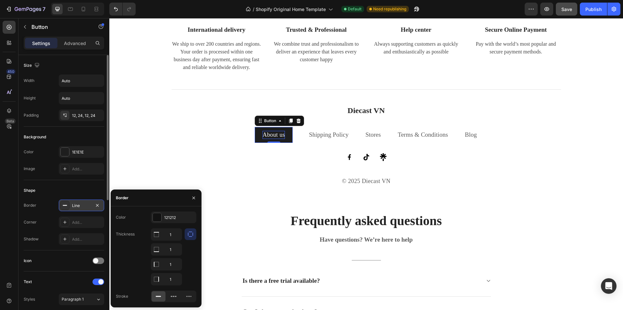
click at [191, 236] on icon "button" at bounding box center [190, 234] width 6 height 6
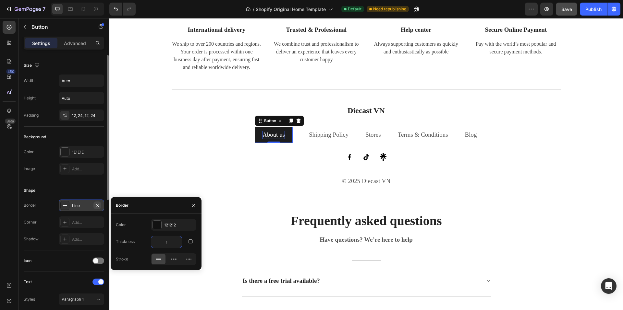
click at [99, 204] on icon "button" at bounding box center [97, 205] width 3 height 3
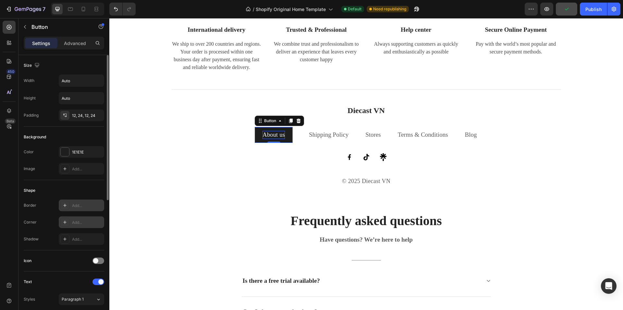
click at [83, 221] on div "Add..." at bounding box center [87, 223] width 30 height 6
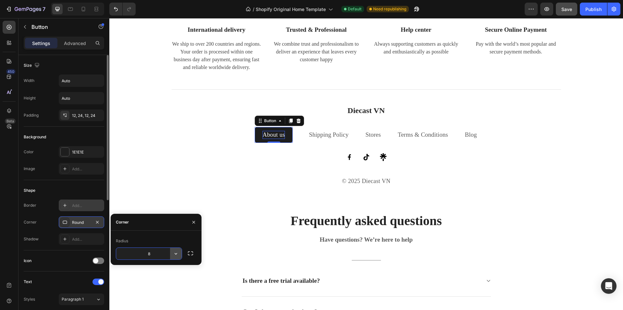
click at [175, 254] on icon "button" at bounding box center [176, 254] width 3 height 2
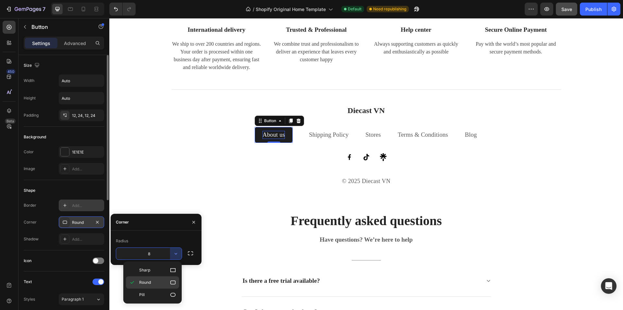
click at [173, 283] on icon at bounding box center [173, 283] width 6 height 6
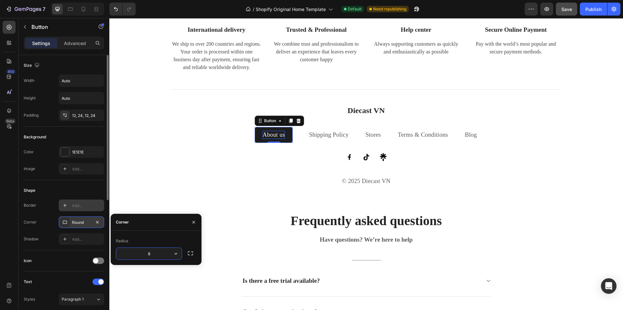
click at [150, 258] on input "8" at bounding box center [149, 254] width 66 height 12
click at [150, 258] on input "10" at bounding box center [149, 254] width 66 height 12
click at [150, 258] on input "20" at bounding box center [149, 254] width 66 height 12
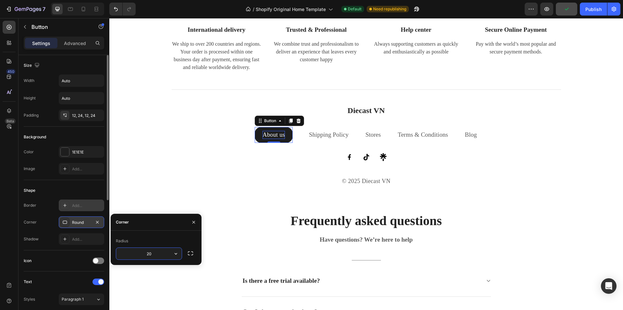
click at [150, 258] on input "20" at bounding box center [149, 254] width 66 height 12
type input "12"
click at [67, 240] on icon at bounding box center [64, 239] width 5 height 5
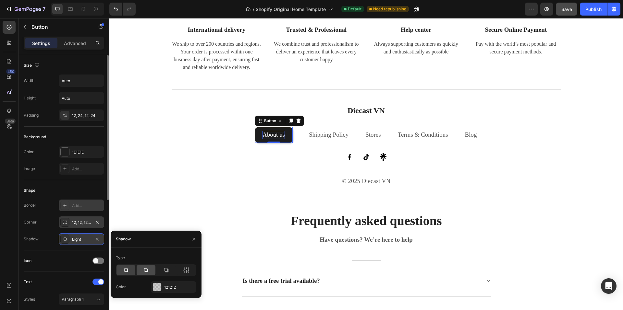
click at [146, 273] on icon at bounding box center [146, 270] width 6 height 6
click at [127, 270] on icon at bounding box center [126, 270] width 6 height 6
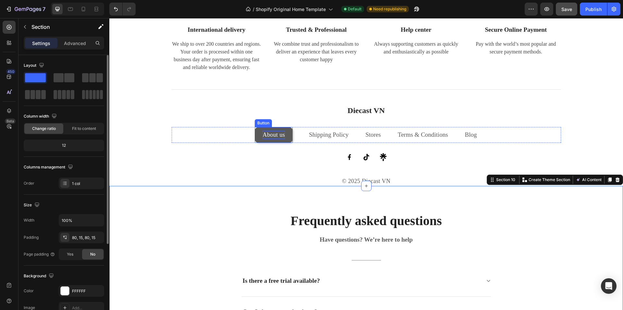
click at [255, 132] on link "About us" at bounding box center [274, 135] width 38 height 16
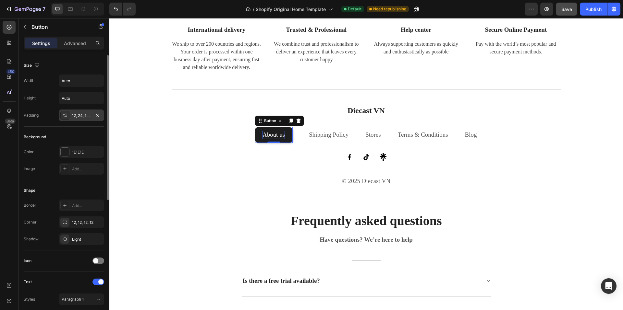
click at [83, 114] on div "12, 24, 12, 24" at bounding box center [81, 116] width 19 height 6
click at [76, 98] on input "Auto" at bounding box center [81, 98] width 45 height 12
click at [98, 98] on icon "button" at bounding box center [98, 98] width 6 height 6
click at [80, 111] on div "Fit content Auto" at bounding box center [74, 115] width 53 height 12
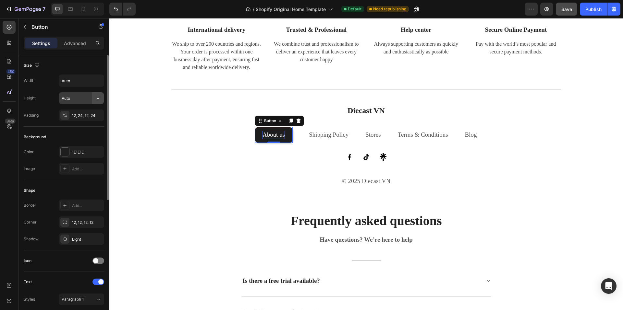
click at [93, 102] on button "button" at bounding box center [98, 98] width 12 height 12
click at [48, 67] on div "Size" at bounding box center [64, 65] width 80 height 10
click at [255, 136] on link "About us" at bounding box center [274, 135] width 38 height 16
click at [291, 120] on icon at bounding box center [290, 120] width 5 height 5
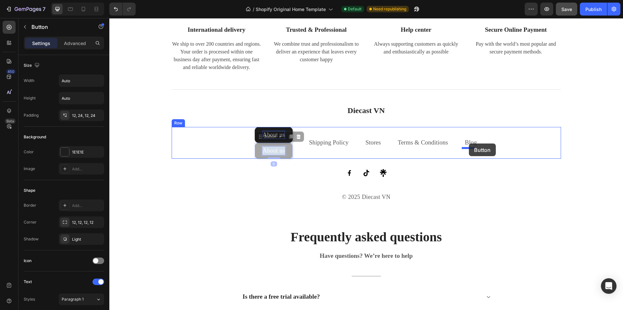
drag, startPoint x: 260, startPoint y: 153, endPoint x: 469, endPoint y: 144, distance: 209.2
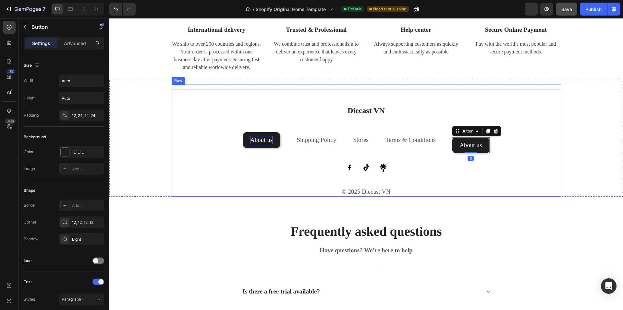
click at [431, 127] on div "Title Line Diecast VN Heading About us Button Shipping Policy Text block Stores…" at bounding box center [366, 141] width 389 height 112
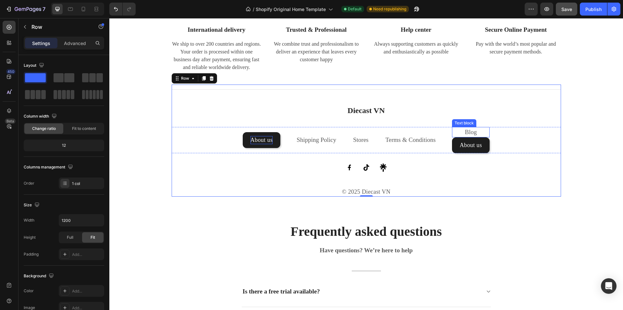
click at [467, 132] on link "Blog" at bounding box center [471, 132] width 12 height 7
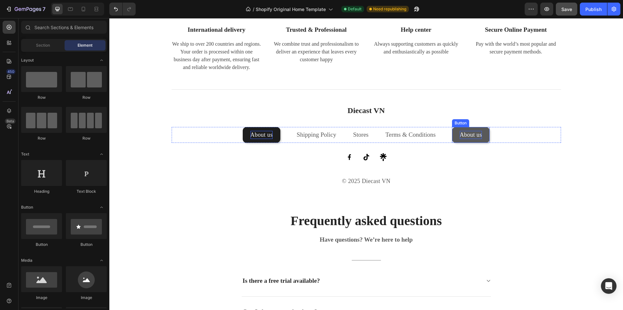
click at [467, 135] on p "About us" at bounding box center [471, 135] width 22 height 8
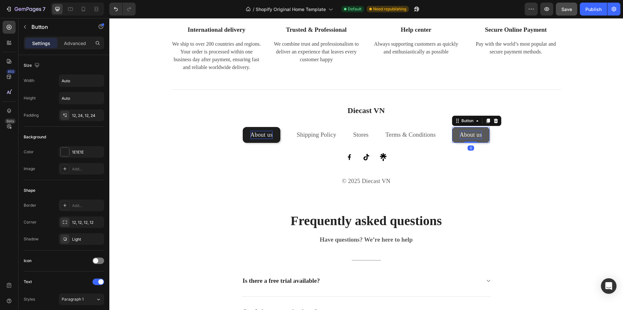
click at [467, 135] on p "About us" at bounding box center [471, 135] width 22 height 8
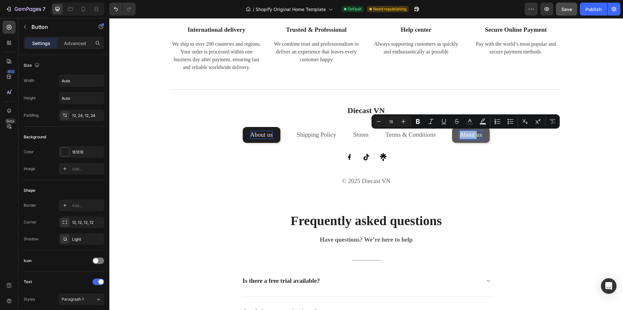
click at [467, 135] on p "About us" at bounding box center [471, 135] width 22 height 8
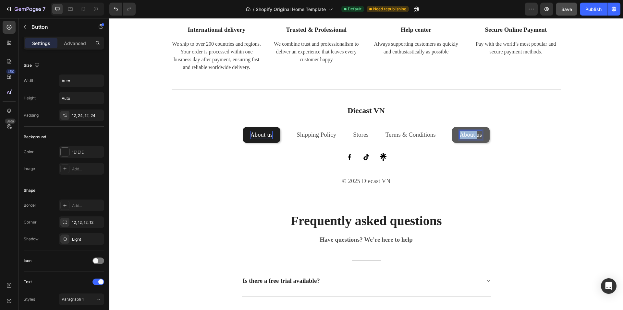
click at [467, 135] on p "About us" at bounding box center [471, 135] width 22 height 8
click at [460, 160] on div "Image Image Image Row" at bounding box center [366, 157] width 389 height 8
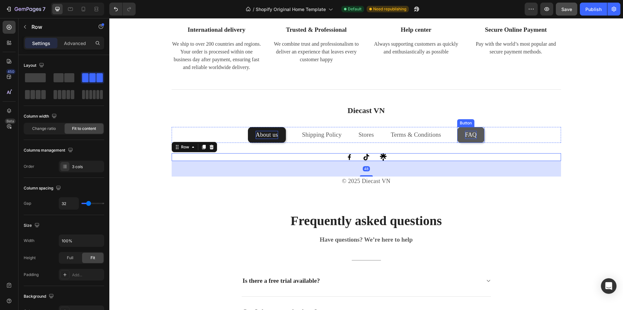
click at [458, 130] on link "FAQ" at bounding box center [470, 135] width 27 height 16
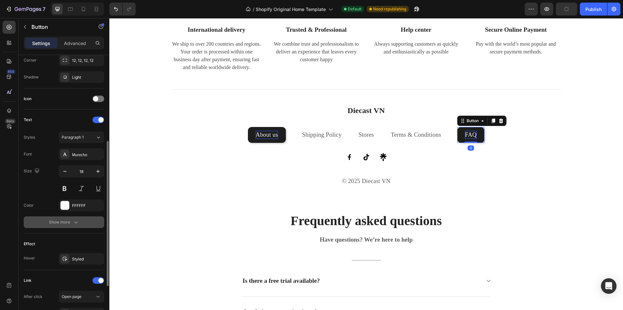
scroll to position [242, 0]
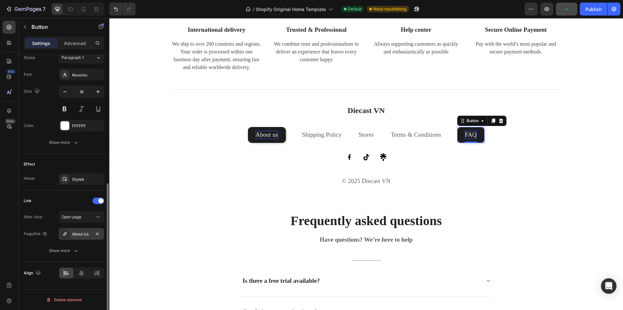
click at [93, 236] on div "About Us" at bounding box center [81, 234] width 45 height 12
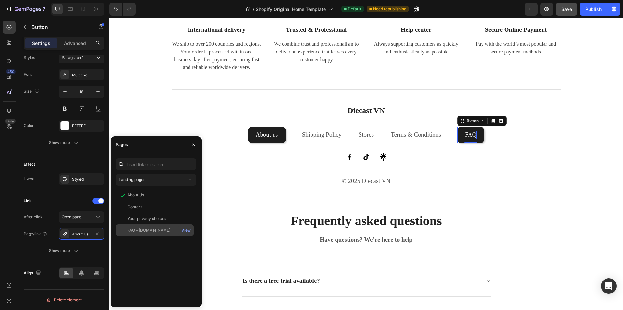
click at [168, 228] on div "FAQ – [DOMAIN_NAME]" at bounding box center [154, 231] width 73 height 6
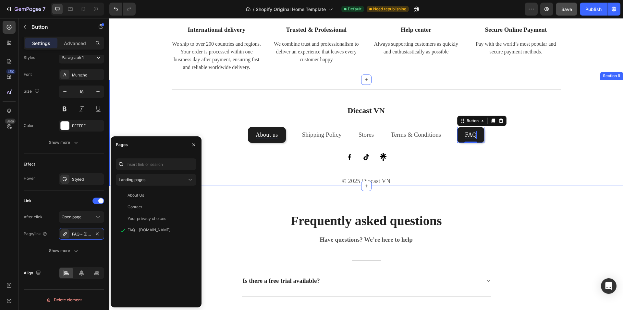
click at [141, 96] on div "Title Line Diecast VN Heading About us Button Shipping Policy Text block Stores…" at bounding box center [366, 136] width 504 height 102
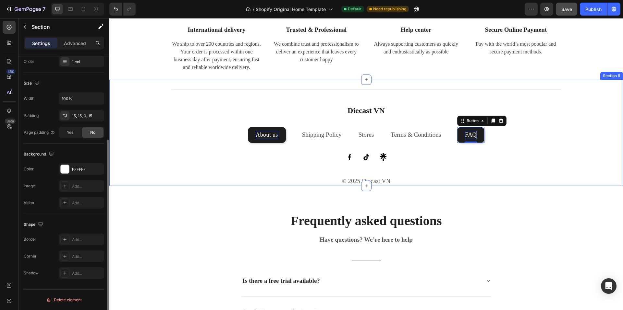
scroll to position [0, 0]
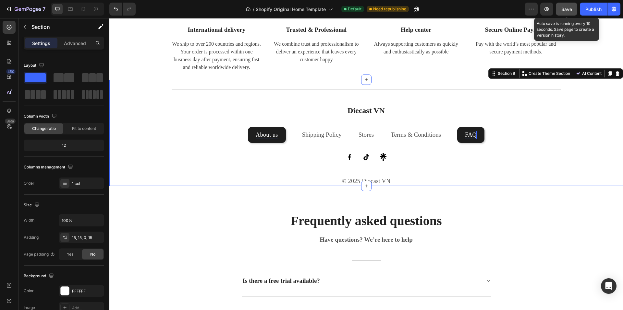
click at [570, 9] on span "Save" at bounding box center [566, 9] width 11 height 6
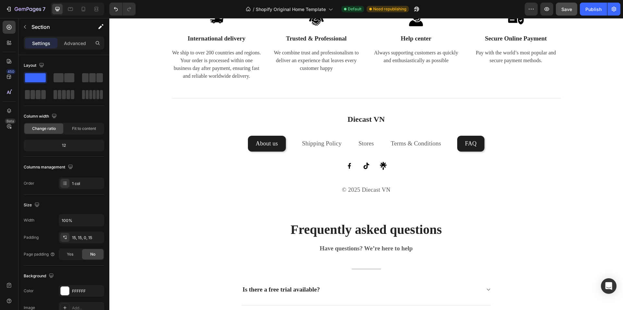
scroll to position [1136, 0]
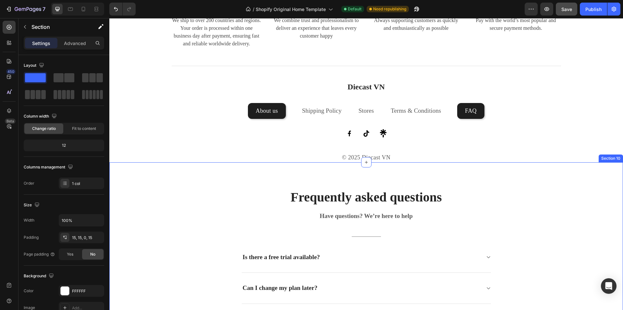
click at [198, 201] on div "Frequently asked questions Heading Have questions? We’re here to help Text bloc…" at bounding box center [366, 308] width 504 height 240
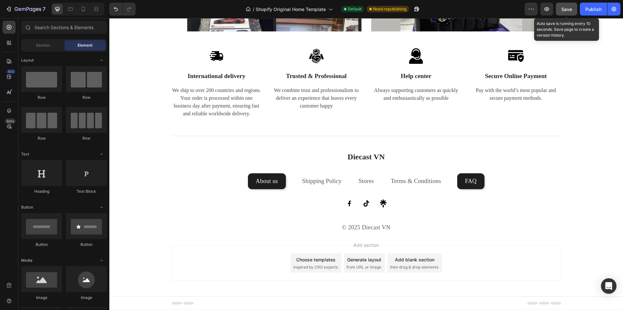
click at [568, 8] on span "Save" at bounding box center [566, 9] width 11 height 6
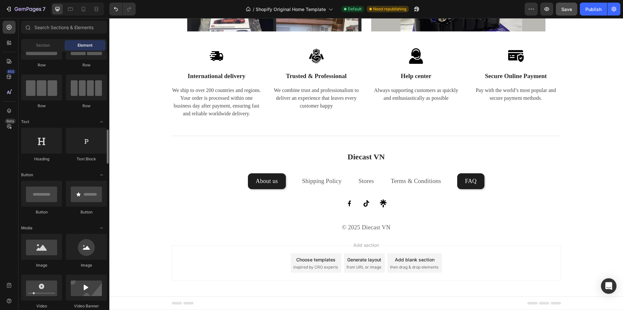
scroll to position [97, 0]
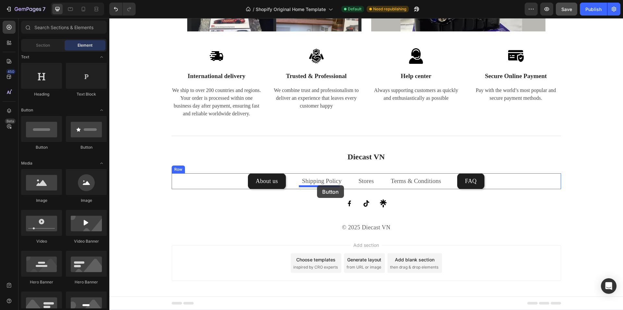
drag, startPoint x: 195, startPoint y: 151, endPoint x: 317, endPoint y: 186, distance: 126.5
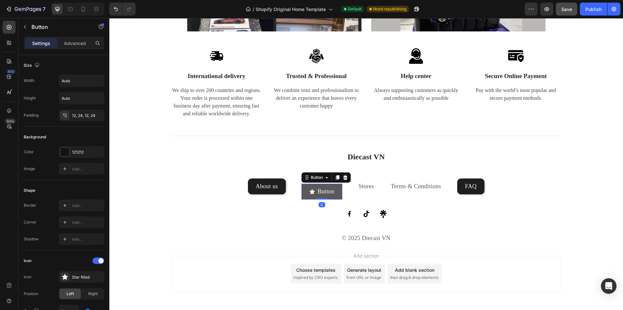
scroll to position [1147, 0]
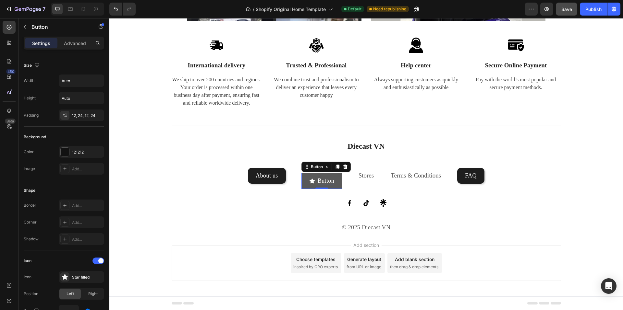
click at [327, 179] on p "Button" at bounding box center [326, 181] width 17 height 8
click at [300, 173] on button "Shippin" at bounding box center [321, 181] width 43 height 16
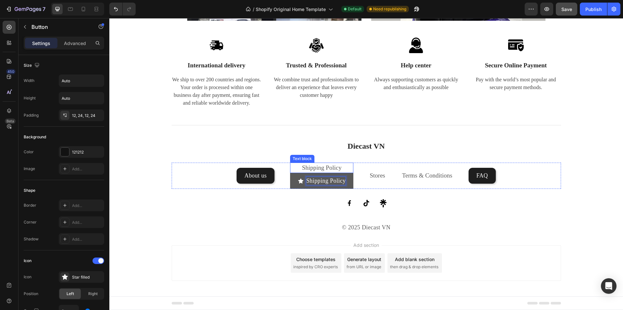
click at [323, 165] on link "Shipping Policy" at bounding box center [322, 167] width 40 height 7
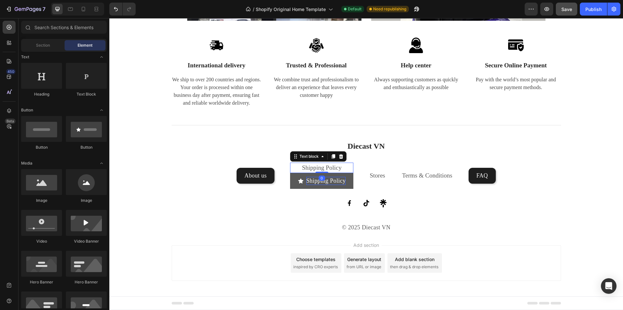
scroll to position [1136, 0]
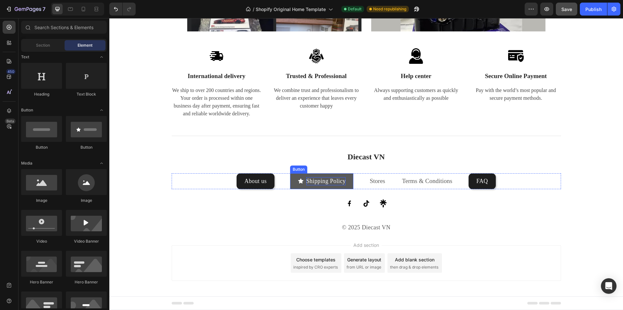
click at [298, 182] on icon "<p>Shipping Policy</p>" at bounding box center [300, 181] width 5 height 5
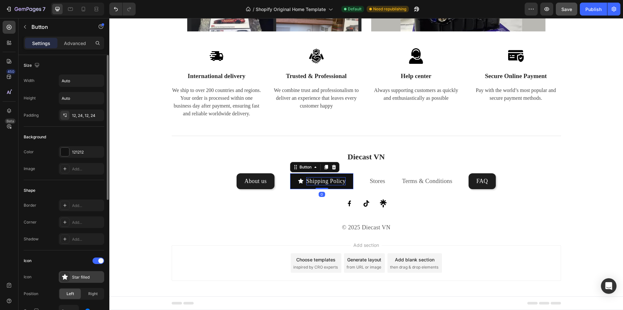
click at [67, 280] on icon at bounding box center [65, 277] width 6 height 6
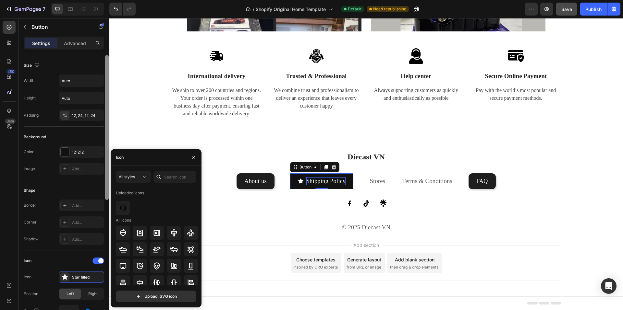
click at [107, 189] on div at bounding box center [107, 127] width 4 height 145
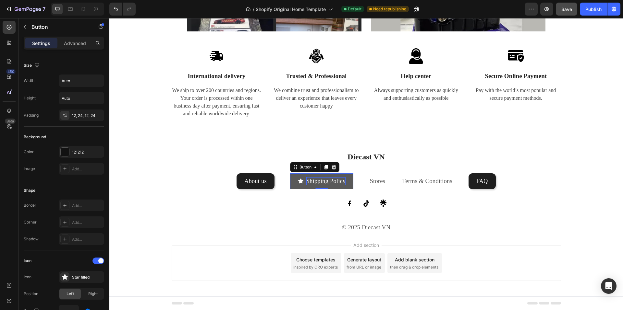
click at [290, 187] on button "Shipping Policy" at bounding box center [322, 182] width 64 height 16
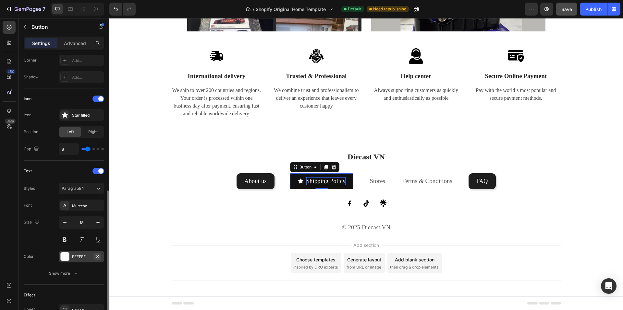
scroll to position [243, 0]
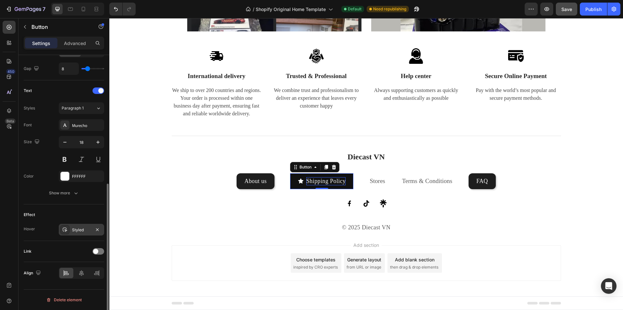
click at [85, 232] on div "Styled" at bounding box center [81, 230] width 19 height 6
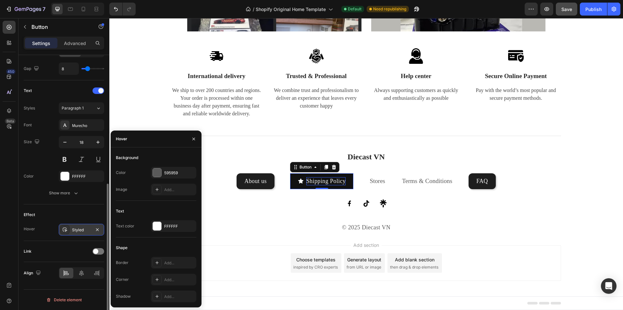
click at [85, 232] on div "Styled" at bounding box center [81, 230] width 19 height 6
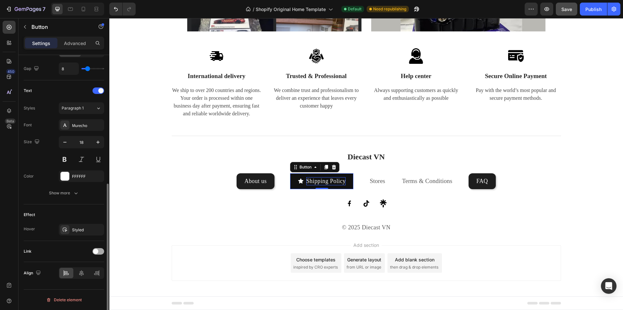
click at [95, 253] on span at bounding box center [95, 251] width 5 height 5
click at [80, 286] on div "Add..." at bounding box center [87, 285] width 30 height 6
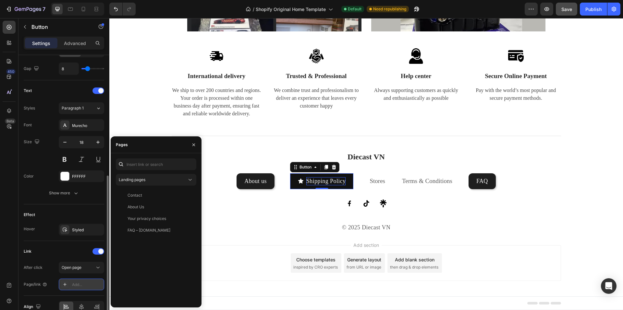
click at [80, 286] on div "Add..." at bounding box center [87, 285] width 30 height 6
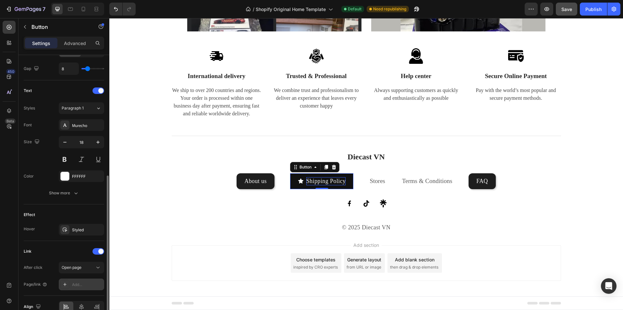
click at [81, 286] on div "Add..." at bounding box center [87, 285] width 30 height 6
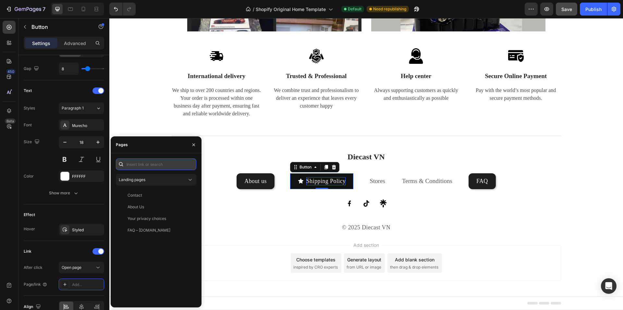
click at [160, 164] on input "text" at bounding box center [156, 165] width 80 height 12
type input "s"
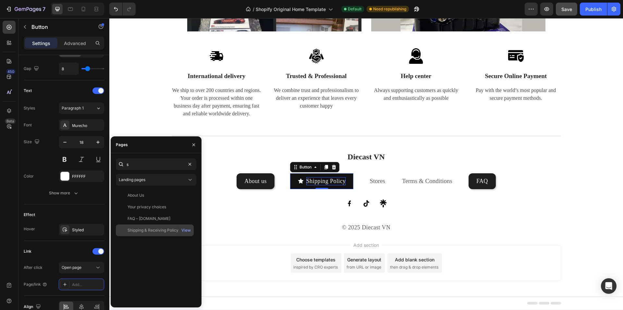
click at [157, 230] on div "Shipping & Receiving Policy – [DOMAIN_NAME]" at bounding box center [159, 231] width 62 height 6
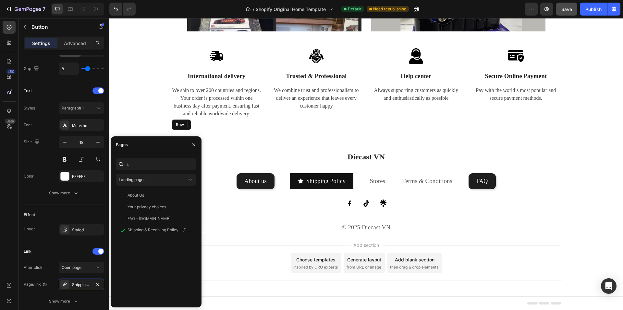
click at [266, 216] on div "Title Line Diecast VN Heading About us Button Shipping Policy Button 0 Stores T…" at bounding box center [366, 182] width 389 height 102
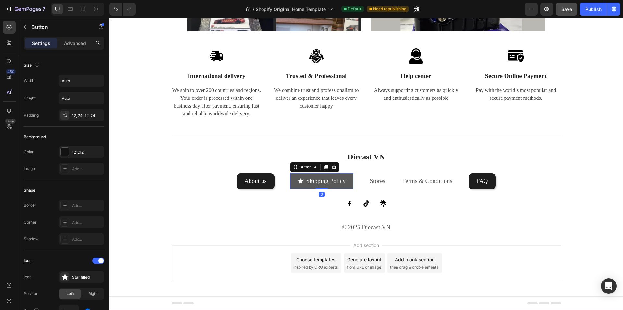
click at [290, 177] on link "Shipping Policy" at bounding box center [322, 182] width 64 height 16
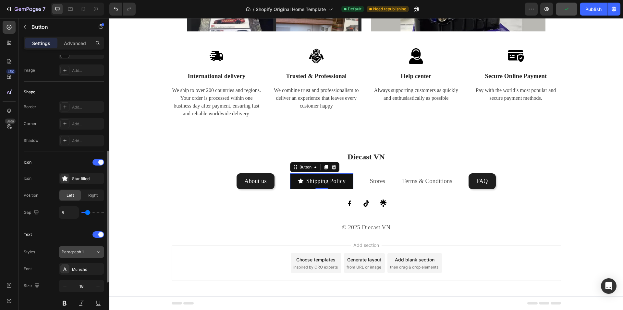
scroll to position [131, 0]
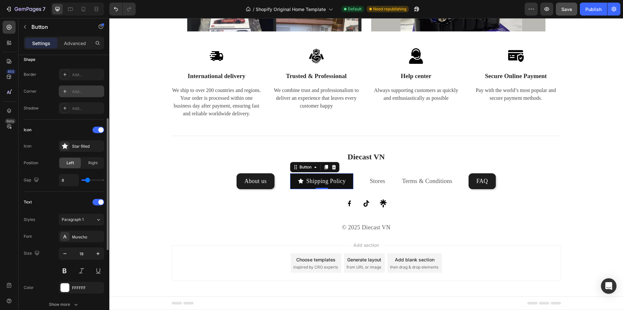
click at [84, 94] on div "Add..." at bounding box center [87, 92] width 30 height 6
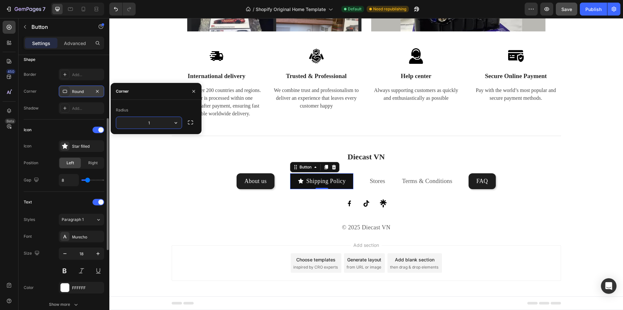
type input "12"
click at [238, 176] on link "About us" at bounding box center [256, 182] width 38 height 16
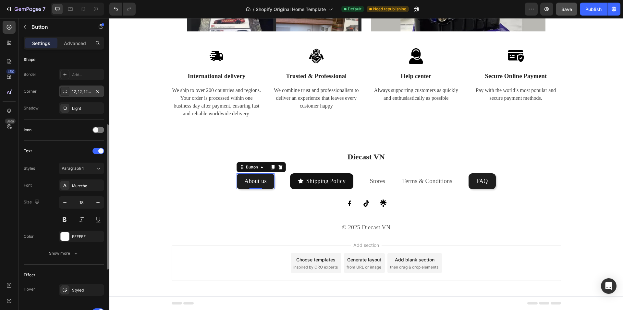
click at [85, 94] on div "12, 12, 12, 12" at bounding box center [81, 92] width 19 height 6
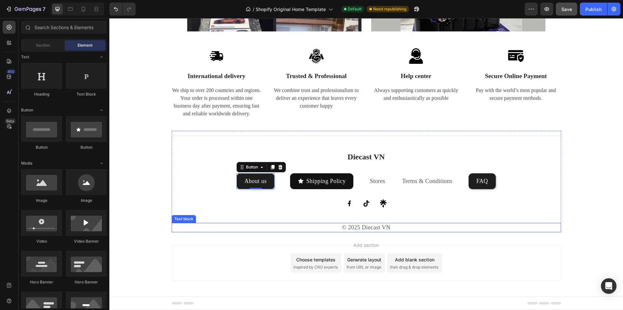
click at [227, 248] on div "Add section Choose templates inspired by CRO experts Generate layout from URL o…" at bounding box center [366, 264] width 389 height 36
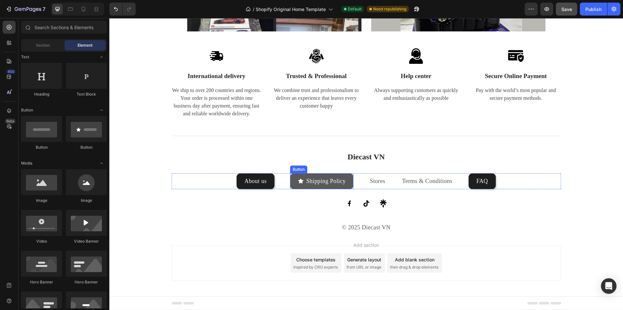
click at [299, 182] on icon at bounding box center [300, 181] width 5 height 5
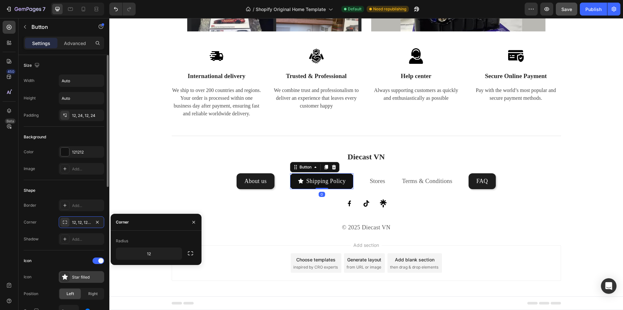
click at [65, 278] on icon at bounding box center [65, 277] width 6 height 6
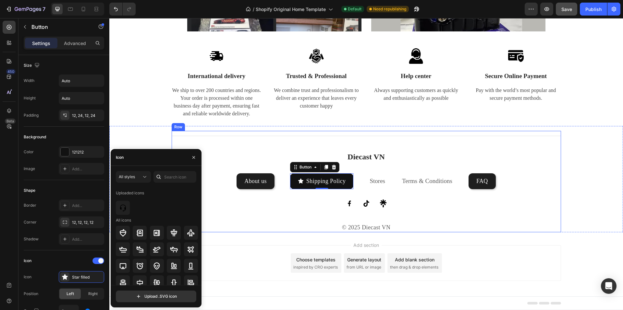
click at [519, 203] on div "Image Image Image Row" at bounding box center [366, 204] width 389 height 8
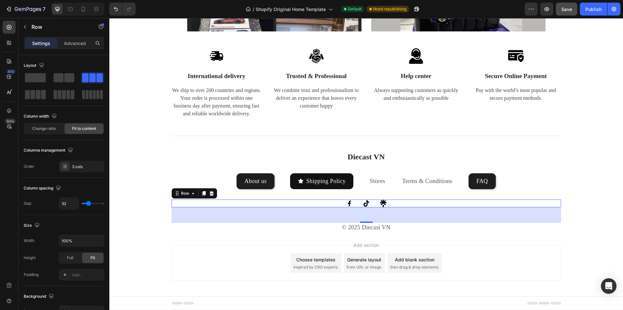
click at [172, 269] on div "Add section Choose templates inspired by CRO experts Generate layout from URL o…" at bounding box center [366, 264] width 389 height 36
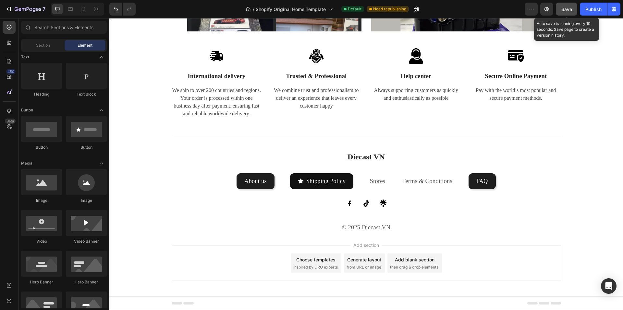
click at [563, 7] on span "Save" at bounding box center [566, 9] width 11 height 6
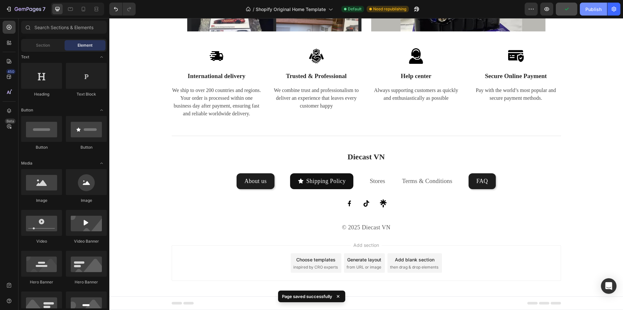
click at [586, 11] on div "Publish" at bounding box center [593, 9] width 16 height 7
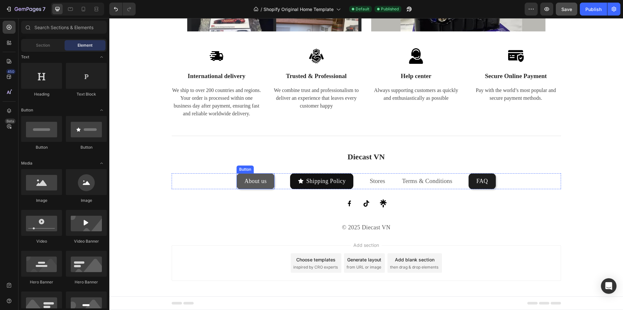
click at [237, 181] on link "About us" at bounding box center [256, 182] width 38 height 16
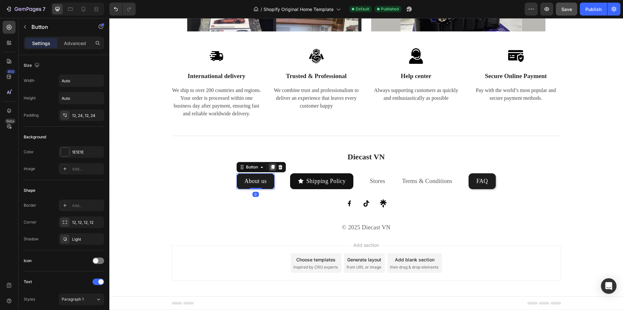
click at [271, 166] on icon at bounding box center [273, 167] width 4 height 5
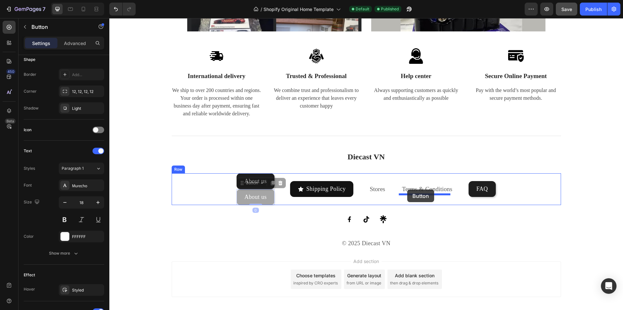
drag, startPoint x: 237, startPoint y: 199, endPoint x: 407, endPoint y: 189, distance: 170.9
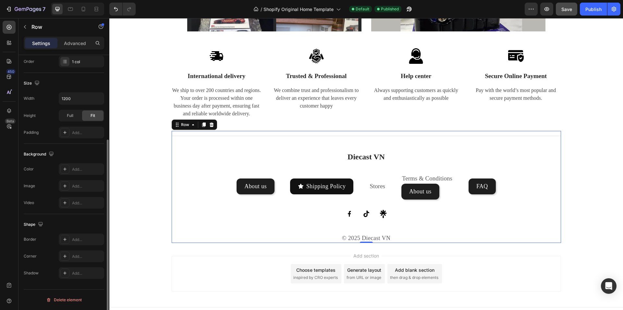
click at [420, 164] on div "Title Line Diecast VN Heading About us Button Shipping Policy Button Stores Tex…" at bounding box center [366, 187] width 389 height 112
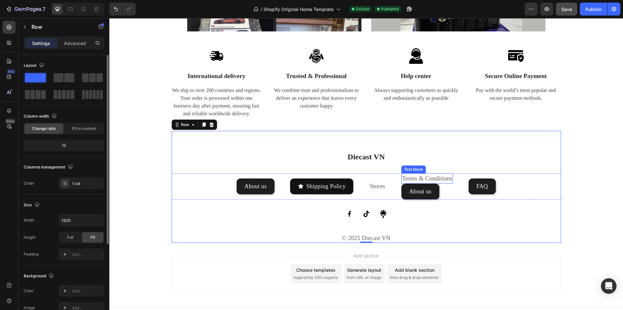
click at [414, 177] on link "Terms & Conditions" at bounding box center [427, 178] width 50 height 7
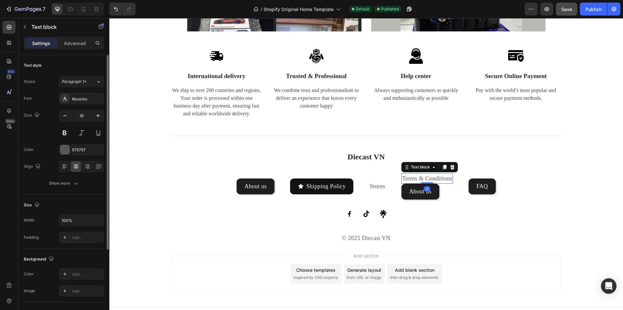
click at [414, 177] on link "Terms & Conditions" at bounding box center [427, 178] width 50 height 7
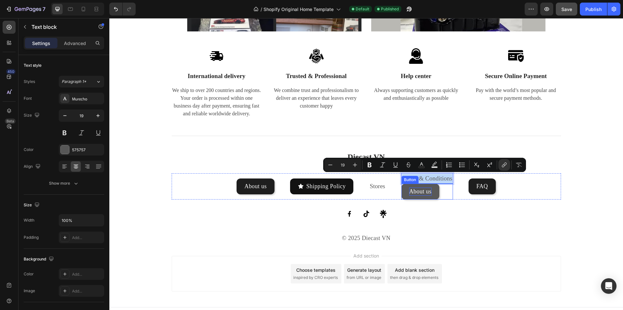
click at [414, 191] on p "About us" at bounding box center [420, 192] width 22 height 8
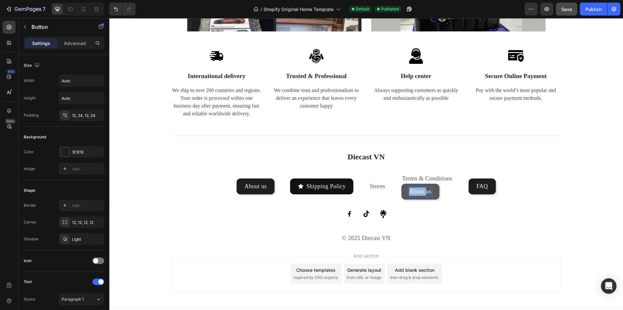
click at [414, 191] on p "About us" at bounding box center [420, 192] width 22 height 8
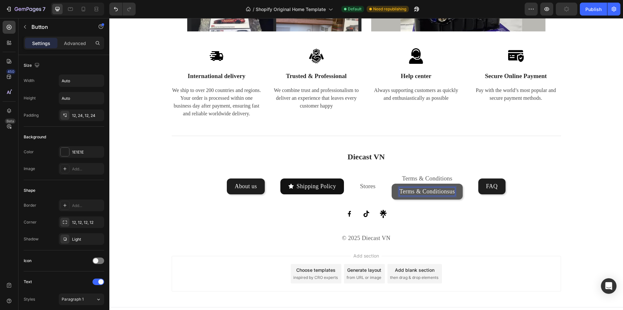
click at [435, 191] on p "Terms & Conditionsus" at bounding box center [426, 192] width 55 height 8
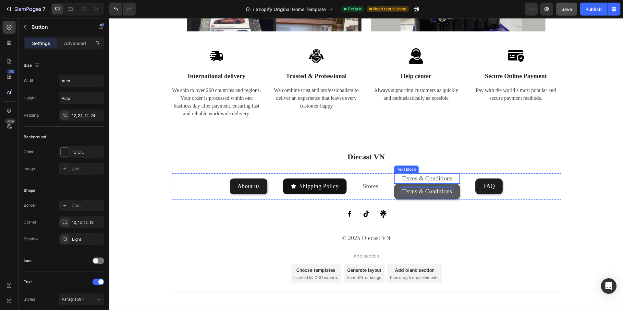
click at [431, 178] on link "Terms & Conditions" at bounding box center [427, 178] width 50 height 7
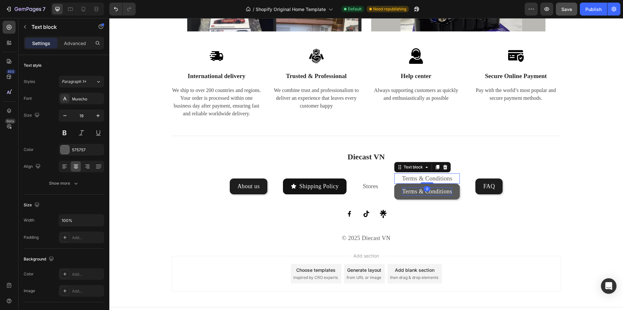
click at [397, 174] on div "Terms & Conditions" at bounding box center [427, 179] width 66 height 11
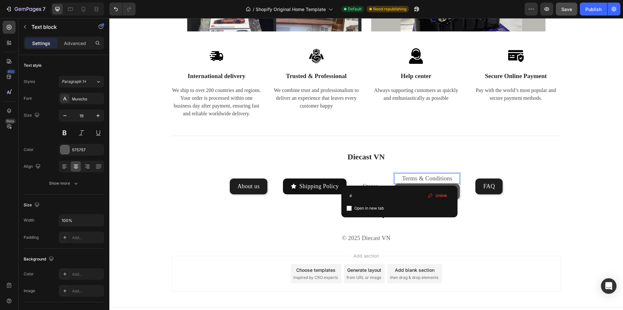
click at [395, 177] on p "Terms & Conditions" at bounding box center [427, 178] width 64 height 9
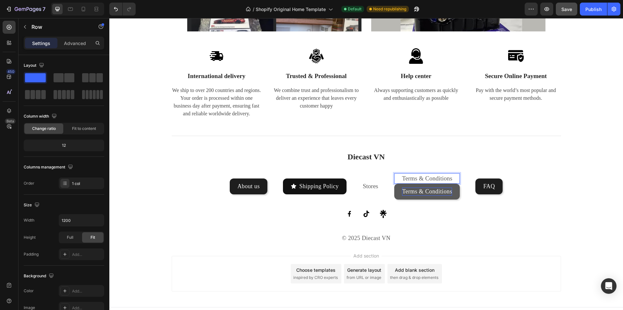
click at [402, 172] on div "Title Line Diecast VN Heading About us Button Shipping Policy Button Stores Tex…" at bounding box center [366, 187] width 389 height 112
click at [397, 185] on link "Terms & Conditions" at bounding box center [427, 192] width 66 height 16
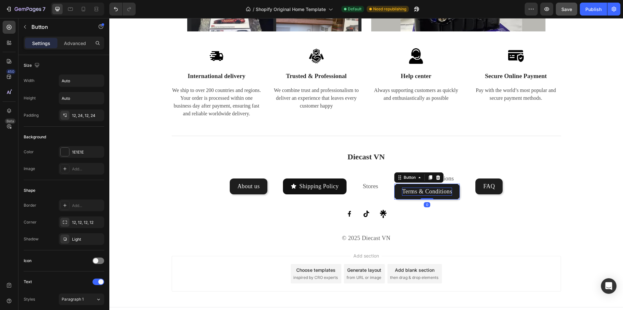
click at [394, 179] on div "Button" at bounding box center [418, 178] width 49 height 10
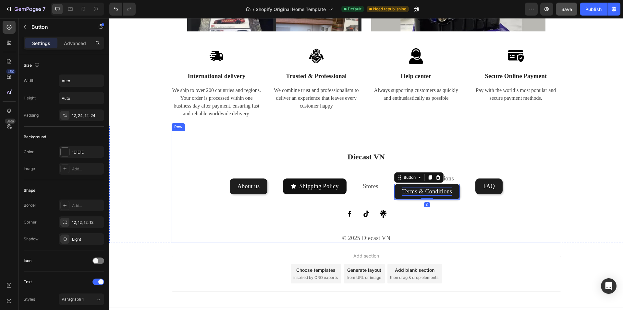
click at [383, 172] on div "Title Line Diecast VN Heading About us Button Shipping Policy Button Stores Tex…" at bounding box center [366, 187] width 389 height 112
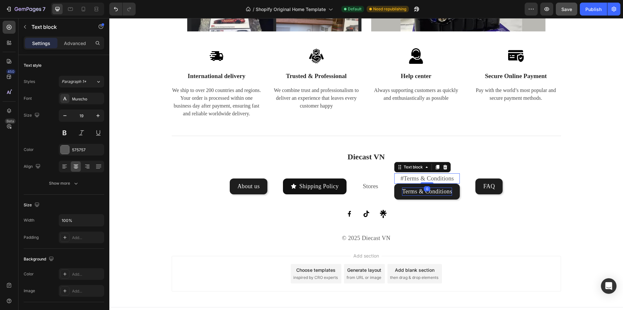
click at [397, 178] on p "#Terms & Conditions" at bounding box center [427, 178] width 64 height 9
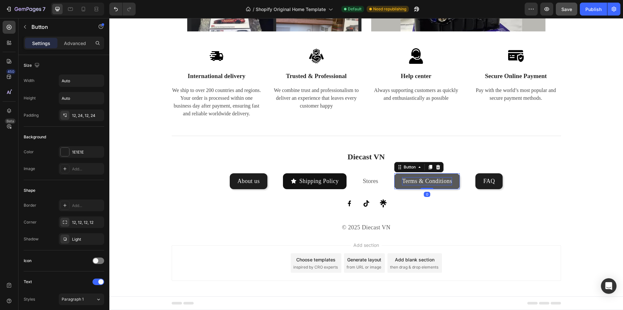
click at [398, 177] on link "Terms & Conditions" at bounding box center [427, 182] width 66 height 16
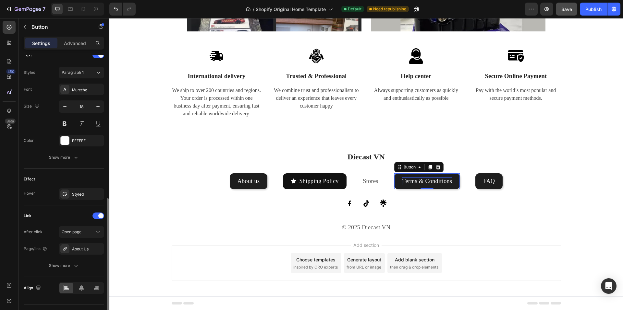
scroll to position [242, 0]
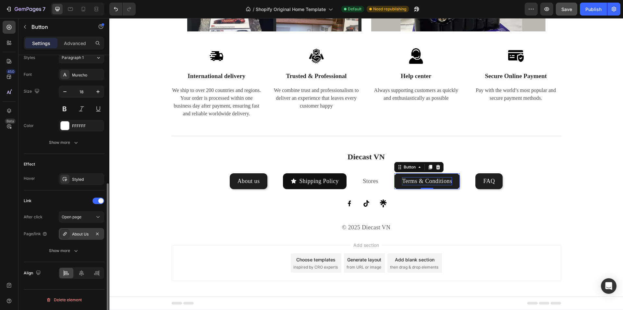
click at [87, 233] on div "About Us" at bounding box center [81, 235] width 19 height 6
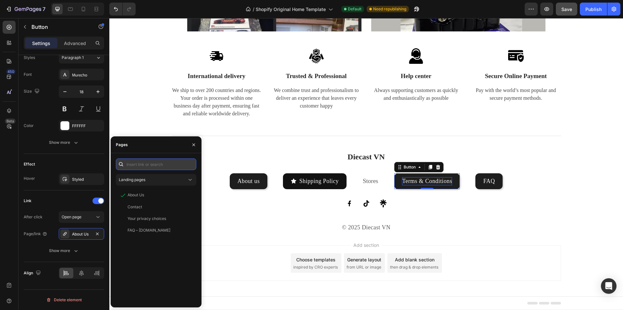
click at [151, 163] on input "text" at bounding box center [156, 165] width 80 height 12
type input "t"
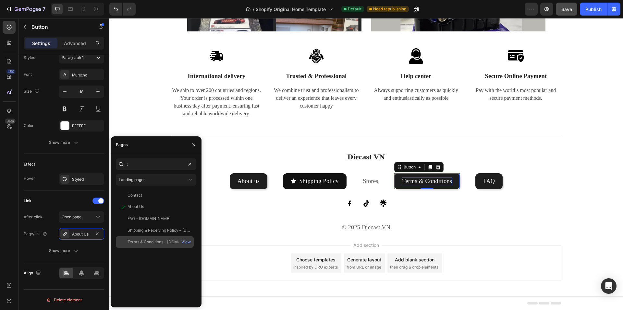
click at [139, 243] on div "Terms & Conditions – [DOMAIN_NAME]" at bounding box center [159, 242] width 62 height 6
click at [236, 269] on div "Add section Choose templates inspired by CRO experts Generate layout from URL o…" at bounding box center [366, 264] width 389 height 36
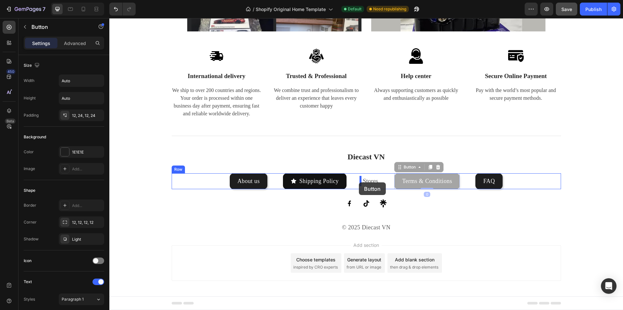
drag, startPoint x: 431, startPoint y: 180, endPoint x: 359, endPoint y: 183, distance: 72.1
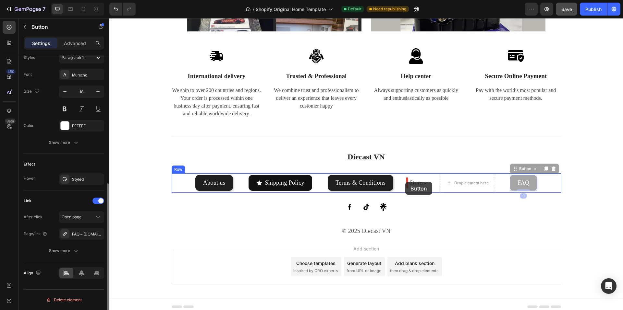
drag, startPoint x: 512, startPoint y: 179, endPoint x: 405, endPoint y: 182, distance: 107.1
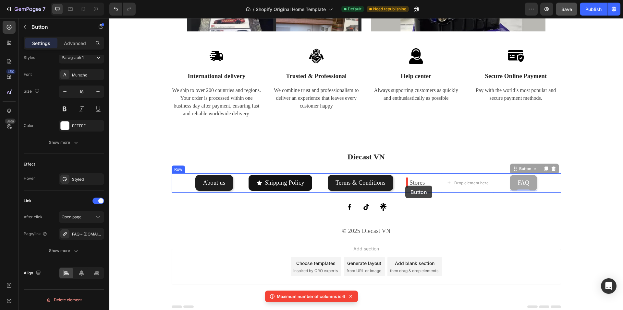
drag, startPoint x: 512, startPoint y: 184, endPoint x: 405, endPoint y: 186, distance: 107.1
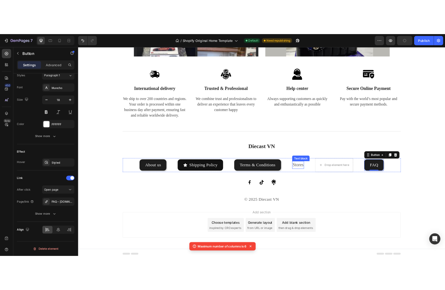
scroll to position [0, 0]
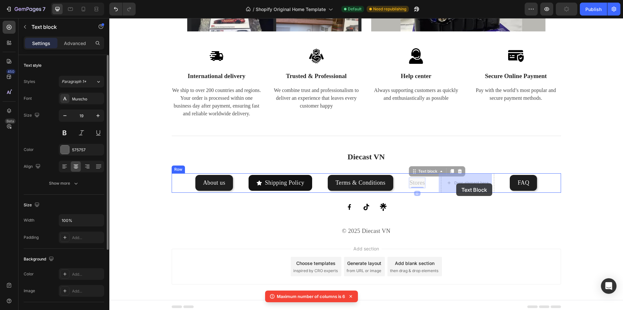
drag, startPoint x: 412, startPoint y: 182, endPoint x: 456, endPoint y: 184, distance: 44.5
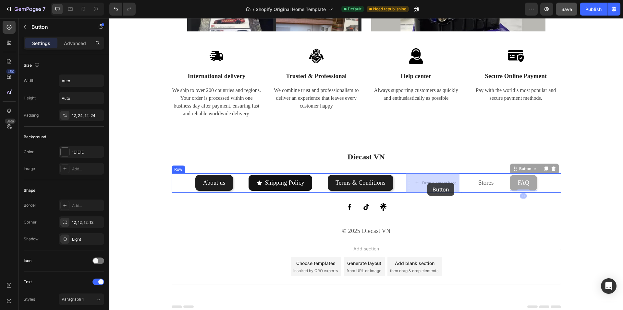
drag, startPoint x: 510, startPoint y: 180, endPoint x: 427, endPoint y: 183, distance: 82.5
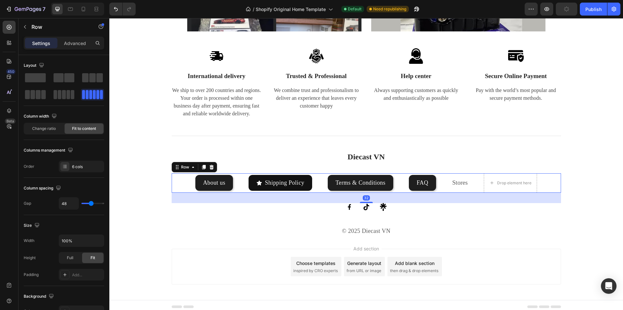
click at [182, 180] on div "About us Button Shipping Policy Button Terms & Conditions Button FAQ Button Sto…" at bounding box center [366, 183] width 389 height 19
click at [62, 93] on span at bounding box center [64, 94] width 4 height 9
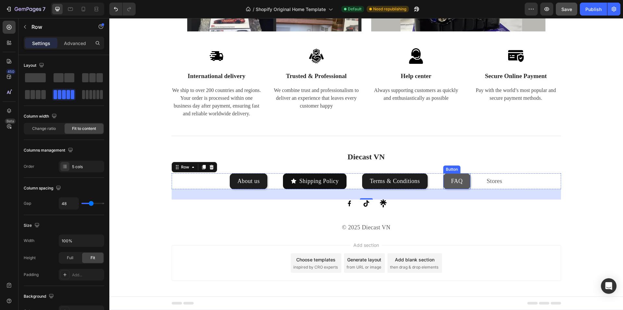
click at [443, 182] on link "FAQ" at bounding box center [456, 182] width 27 height 16
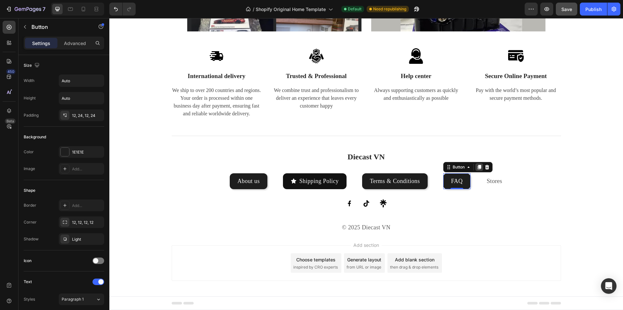
click at [478, 168] on icon at bounding box center [480, 167] width 4 height 5
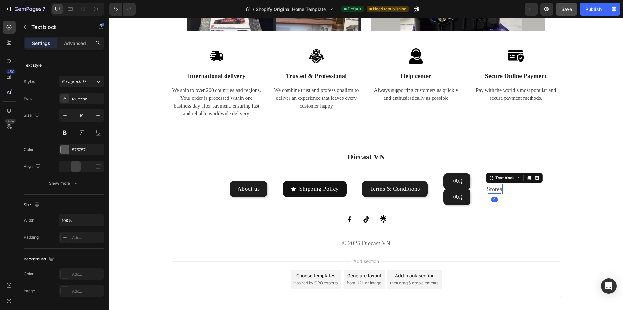
click at [490, 191] on link "Stores" at bounding box center [495, 189] width 16 height 7
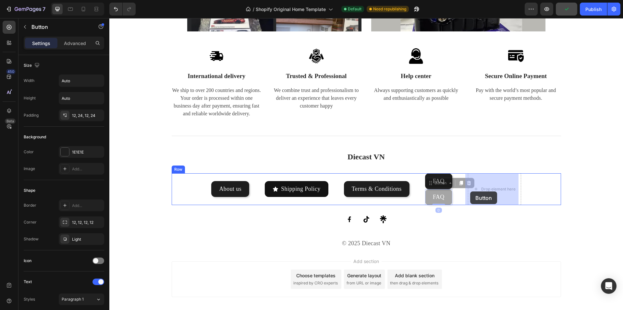
drag, startPoint x: 426, startPoint y: 199, endPoint x: 470, endPoint y: 192, distance: 44.7
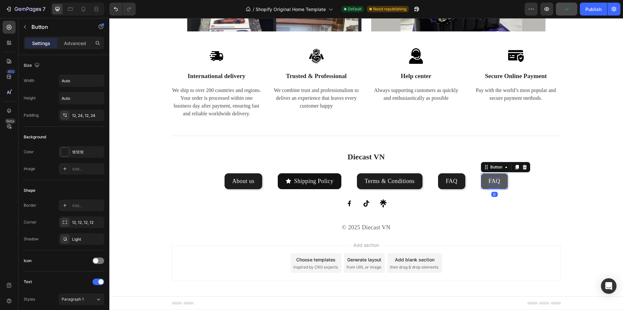
click at [492, 180] on p "FAQ" at bounding box center [495, 181] width 12 height 8
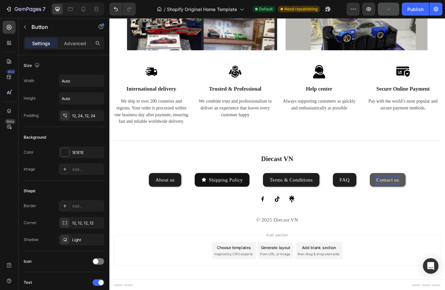
scroll to position [1117, 0]
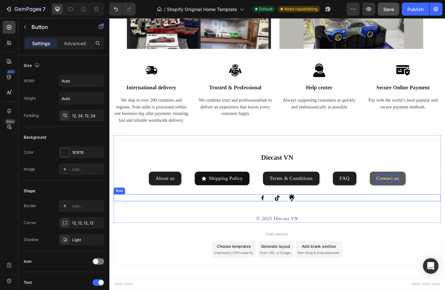
click at [444, 231] on div "Title Line Diecast VN Heading About us Button Shipping Policy Button Terms & Co…" at bounding box center [304, 205] width 380 height 102
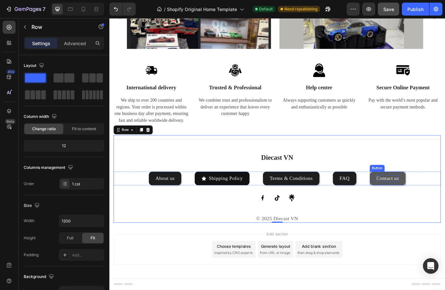
click at [411, 200] on link "Contact us" at bounding box center [432, 204] width 42 height 16
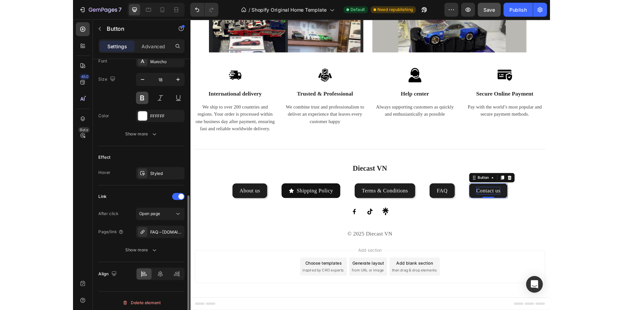
scroll to position [263, 0]
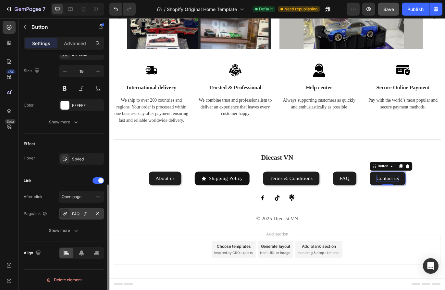
click at [84, 215] on div "FAQ – [DOMAIN_NAME]" at bounding box center [81, 214] width 19 height 6
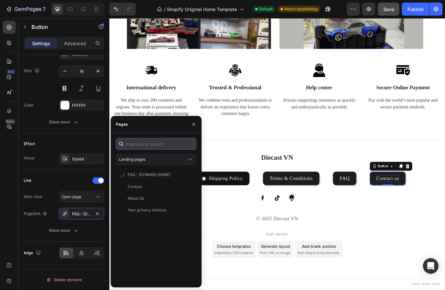
click at [145, 140] on input "text" at bounding box center [156, 144] width 80 height 12
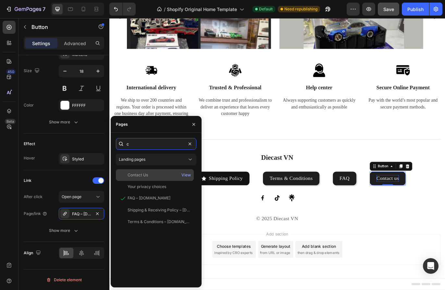
type input "c"
click at [138, 175] on div "Contact Us" at bounding box center [138, 175] width 20 height 6
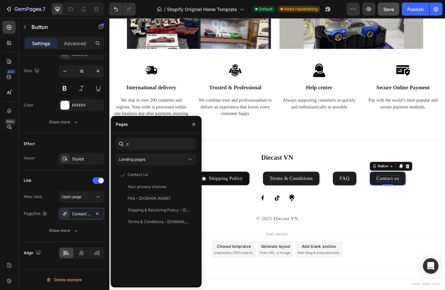
click at [435, 267] on div "Add section Choose templates inspired by CRO experts Generate layout from URL o…" at bounding box center [303, 287] width 389 height 64
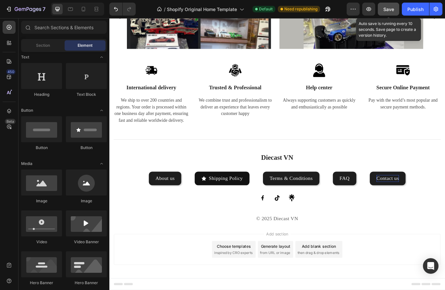
click at [385, 7] on span "Save" at bounding box center [388, 9] width 11 height 6
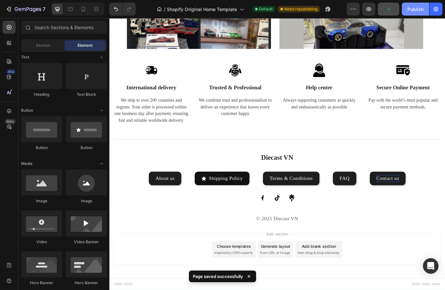
click at [410, 10] on div "Publish" at bounding box center [415, 9] width 16 height 7
